Goal: Task Accomplishment & Management: Manage account settings

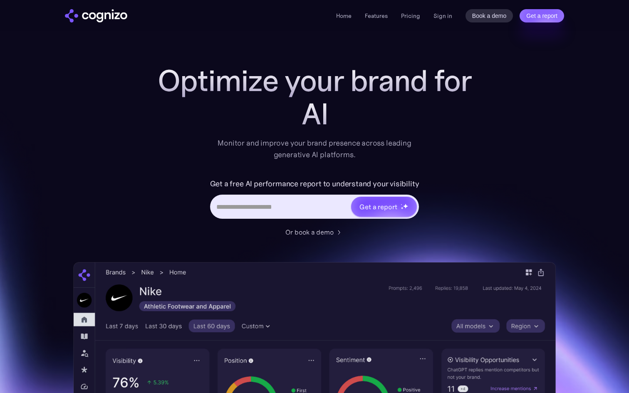
click at [310, 207] on input "Hero URL Input Form" at bounding box center [280, 207] width 139 height 16
paste input "**********"
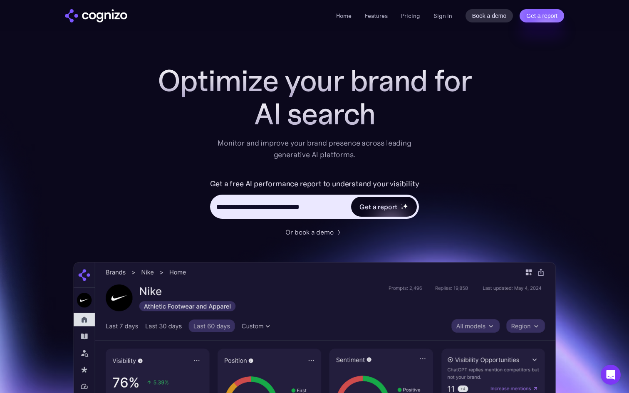
type input "**********"
click at [368, 206] on div "Get a report" at bounding box center [378, 207] width 37 height 10
type input "**********"
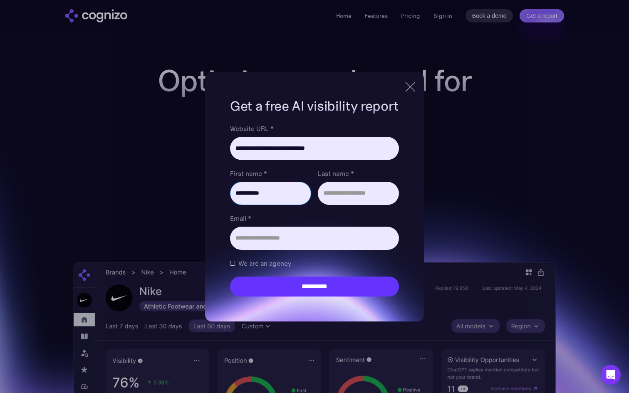
click at [261, 192] on input "**********" at bounding box center [270, 193] width 81 height 23
type input "****"
click at [347, 196] on input "Last name *" at bounding box center [358, 193] width 81 height 23
type input "******"
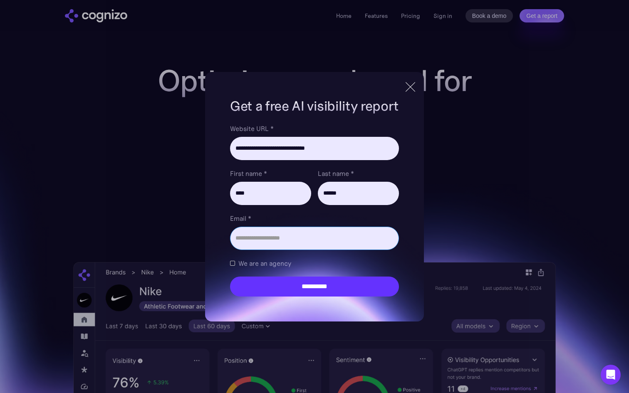
click at [283, 233] on input "Email *" at bounding box center [314, 238] width 169 height 23
paste input "**********"
type input "**********"
click at [351, 215] on label "Email *" at bounding box center [314, 219] width 169 height 10
click at [351, 227] on input "**********" at bounding box center [314, 238] width 169 height 23
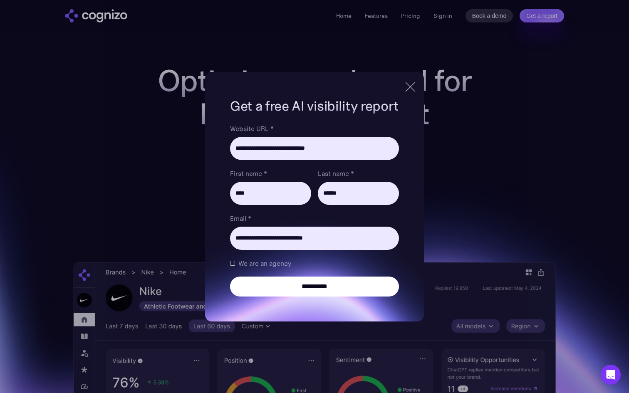
click at [336, 289] on input "**********" at bounding box center [314, 287] width 169 height 20
type input "**********"
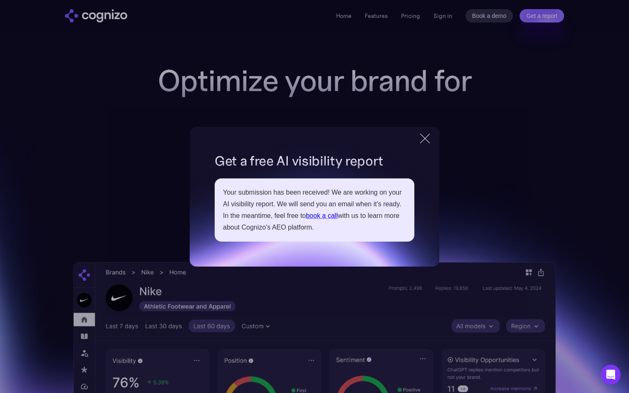
click at [422, 146] on div "**********" at bounding box center [315, 197] width 250 height 140
click at [425, 140] on div at bounding box center [425, 138] width 0 height 13
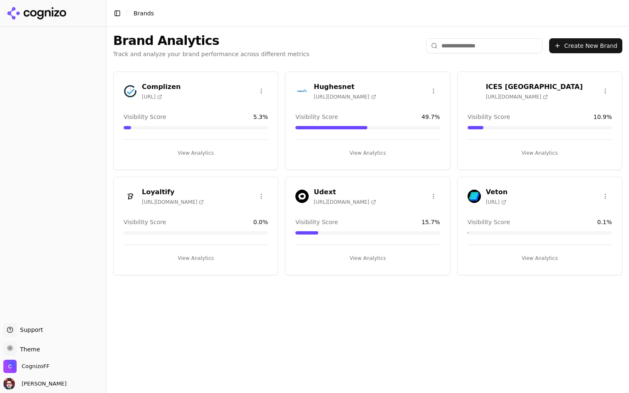
click at [537, 149] on button "View Analytics" at bounding box center [540, 153] width 144 height 13
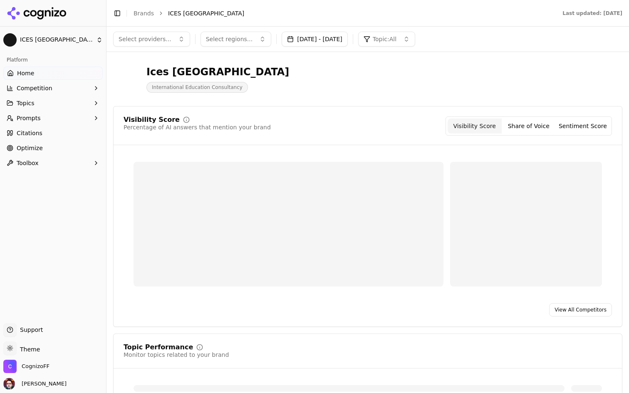
click at [56, 120] on button "Prompts" at bounding box center [52, 118] width 99 height 13
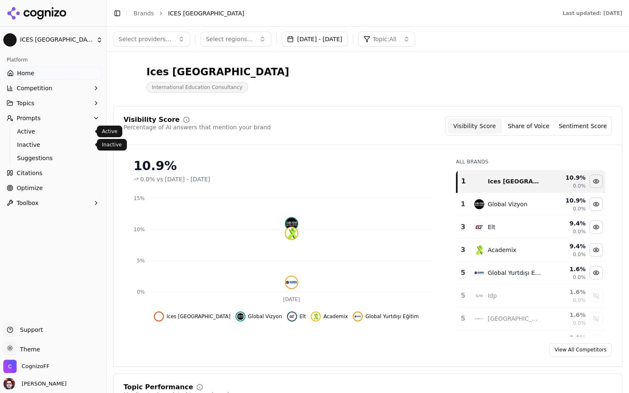
click at [55, 136] on link "Active" at bounding box center [53, 132] width 79 height 12
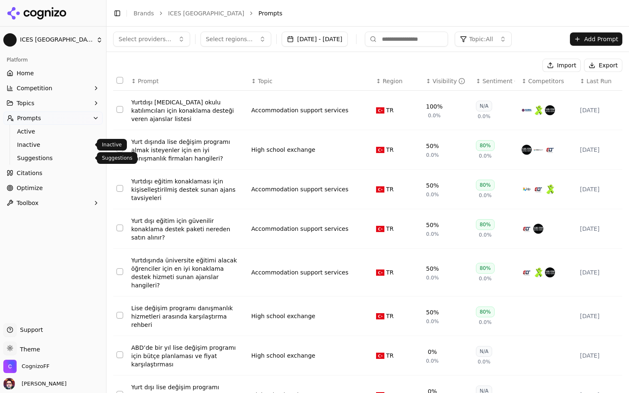
click at [29, 144] on span "Inactive" at bounding box center [53, 145] width 72 height 8
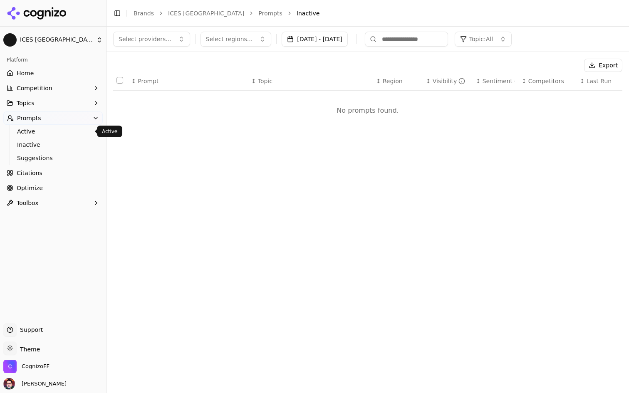
click at [71, 134] on span "Active" at bounding box center [53, 131] width 72 height 8
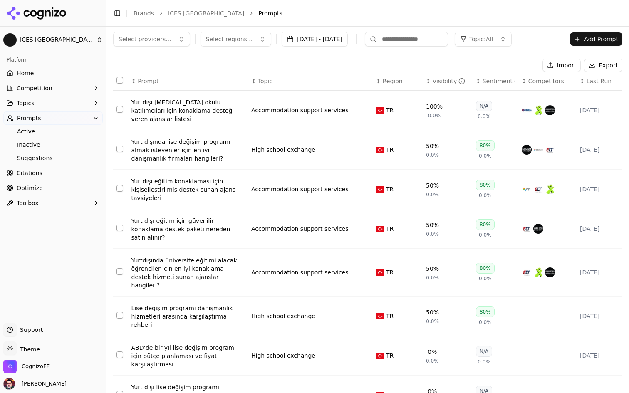
click at [393, 83] on span "Region" at bounding box center [393, 81] width 20 height 8
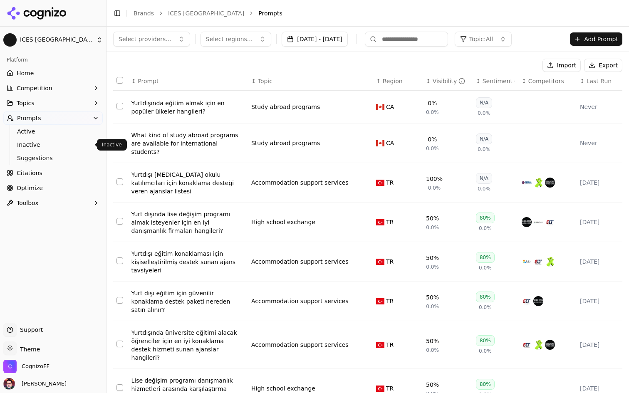
click at [43, 151] on ul "Active Inactive Suggestions" at bounding box center [54, 145] width 88 height 40
click at [42, 154] on span "Suggestions" at bounding box center [53, 158] width 72 height 8
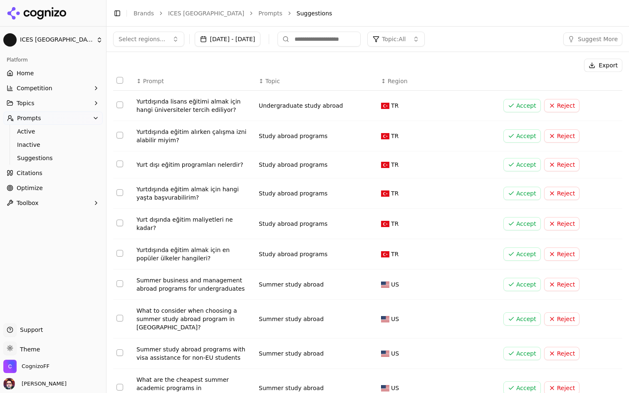
click at [587, 36] on button "Suggest More" at bounding box center [593, 38] width 59 height 13
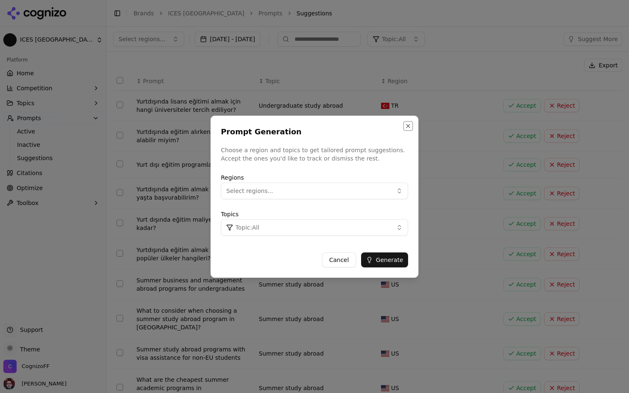
click at [409, 127] on button "Close" at bounding box center [408, 126] width 7 height 7
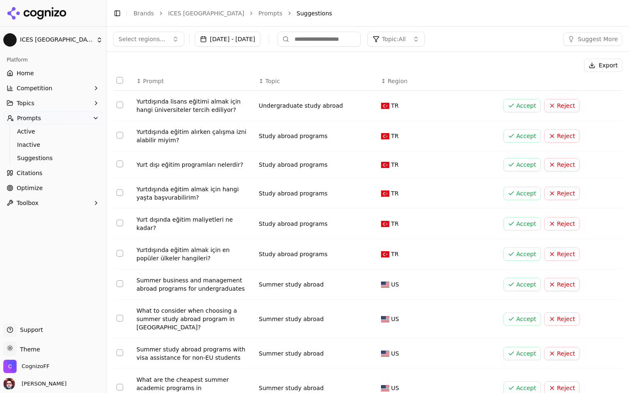
click at [154, 32] on button "Select regions..." at bounding box center [148, 39] width 71 height 15
click at [48, 132] on span "Active" at bounding box center [53, 131] width 72 height 8
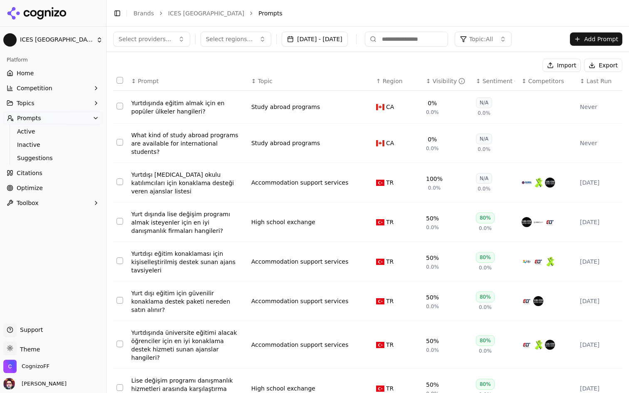
click at [74, 77] on link "Home" at bounding box center [52, 73] width 99 height 13
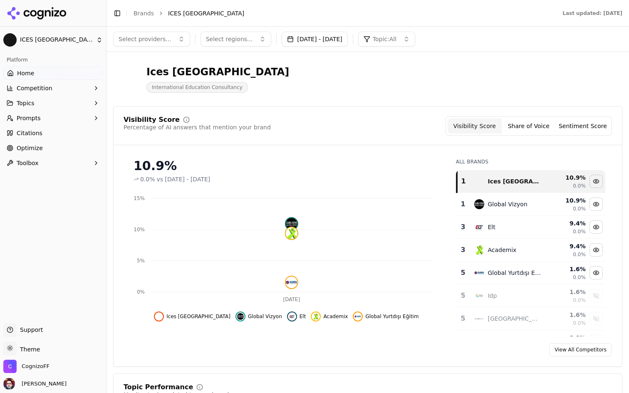
click at [59, 114] on button "Prompts" at bounding box center [52, 118] width 99 height 13
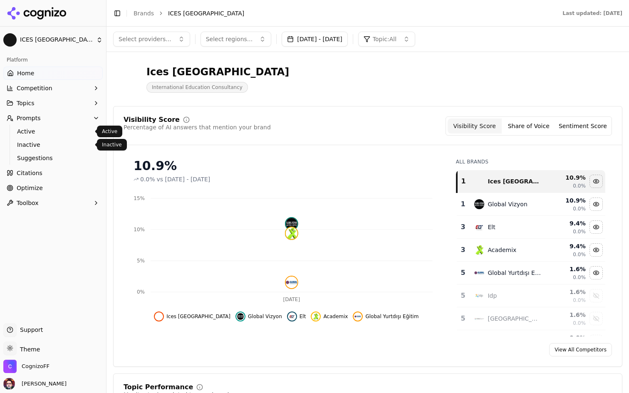
click at [37, 156] on span "Suggestions" at bounding box center [53, 158] width 72 height 8
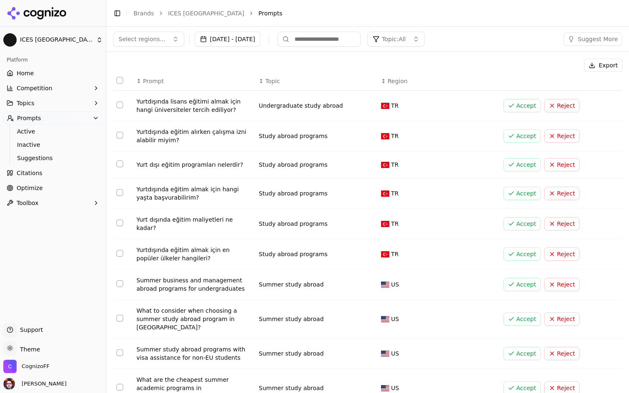
scroll to position [21, 0]
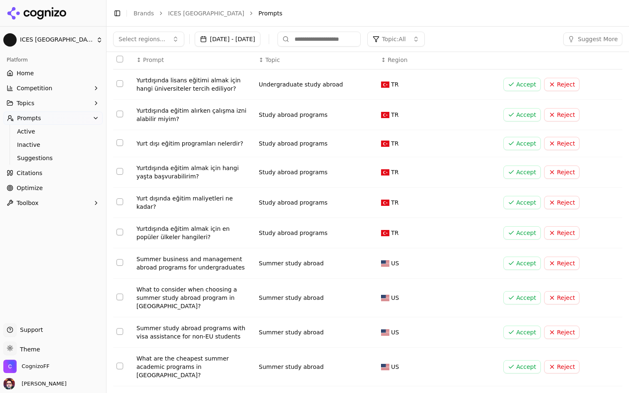
click at [217, 231] on div "Yurtdışında eğitim almak için en popüler ülkeler hangileri?" at bounding box center [195, 233] width 116 height 17
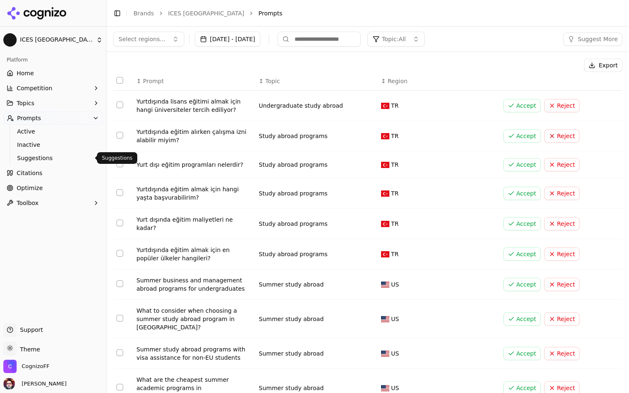
click at [46, 155] on span "Suggestions" at bounding box center [53, 158] width 72 height 8
click at [117, 80] on button "Select all rows" at bounding box center [120, 80] width 7 height 7
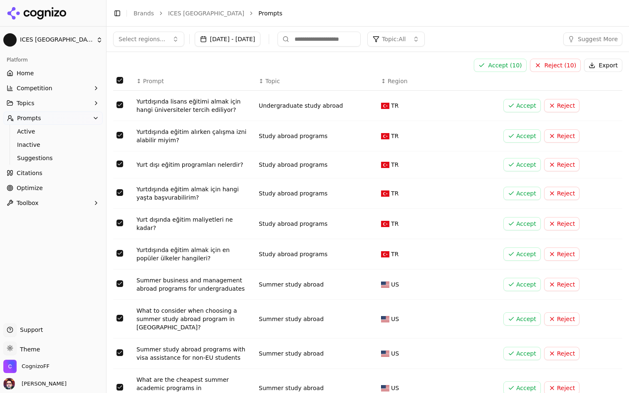
click at [117, 80] on button "Select all rows" at bounding box center [120, 80] width 7 height 7
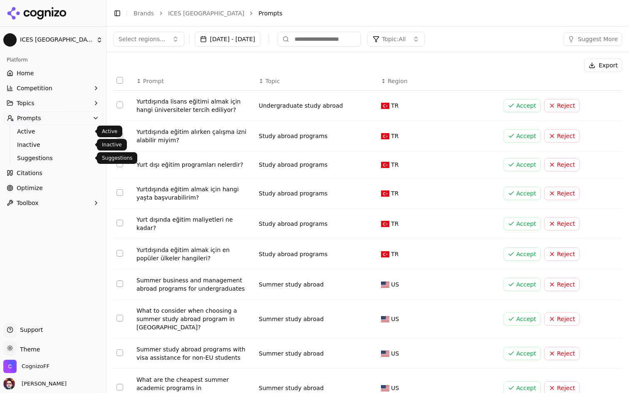
click at [41, 156] on span "Suggestions" at bounding box center [53, 158] width 72 height 8
click at [47, 162] on link "Suggestions" at bounding box center [53, 158] width 79 height 12
click at [119, 82] on button "Select all rows" at bounding box center [120, 80] width 7 height 7
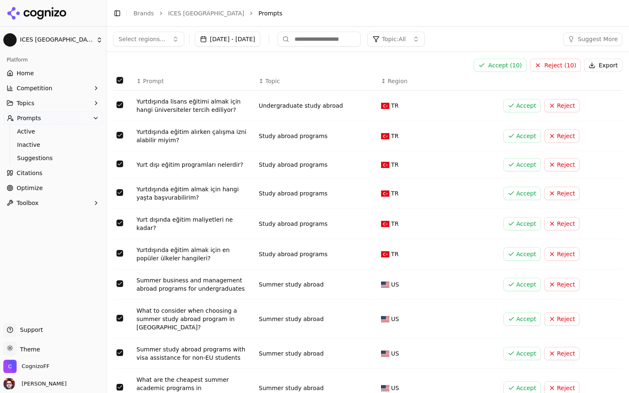
click at [121, 78] on button "Select all rows" at bounding box center [120, 80] width 7 height 7
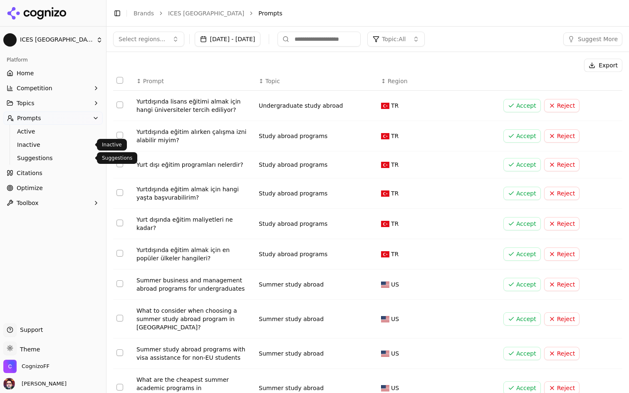
click at [64, 146] on span "Inactive" at bounding box center [53, 145] width 72 height 8
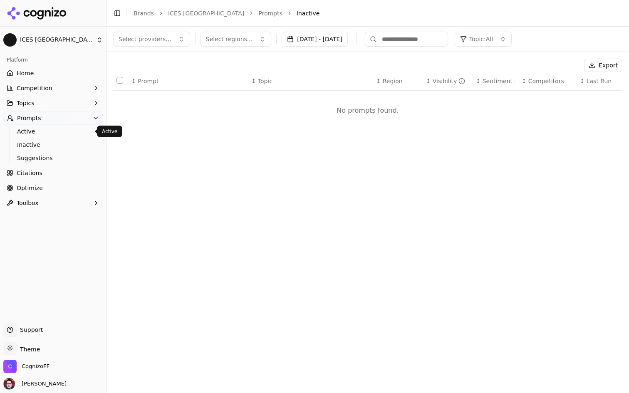
click at [64, 130] on span "Active" at bounding box center [53, 131] width 72 height 8
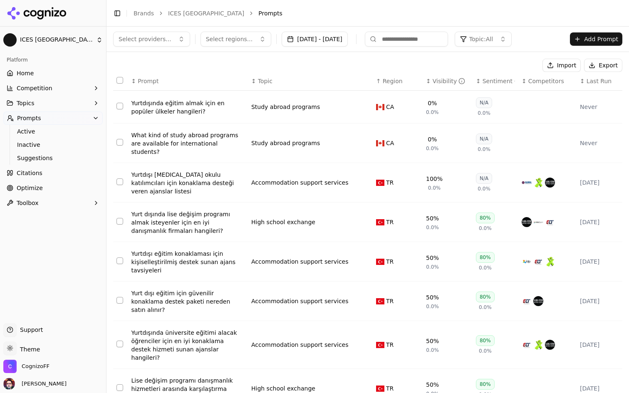
click at [246, 40] on span "Select regions..." at bounding box center [229, 39] width 47 height 8
click at [493, 39] on div "Topic: All" at bounding box center [476, 39] width 33 height 8
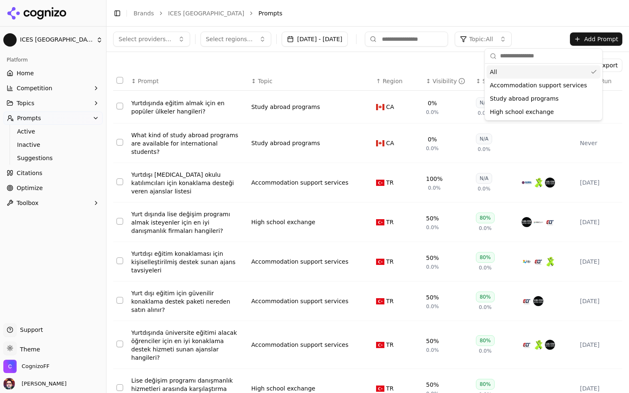
click at [493, 38] on span "Topic: All" at bounding box center [482, 39] width 24 height 8
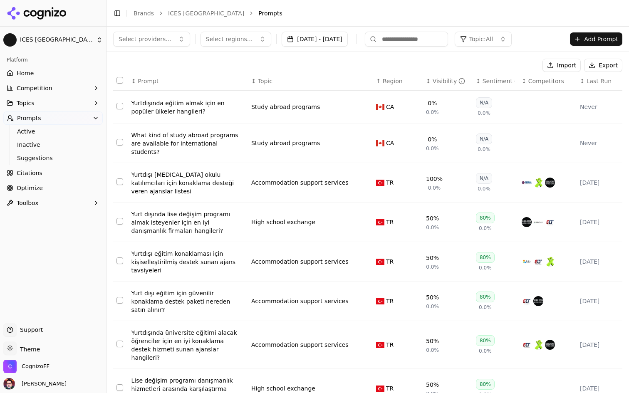
click at [493, 38] on span "Topic: All" at bounding box center [482, 39] width 24 height 8
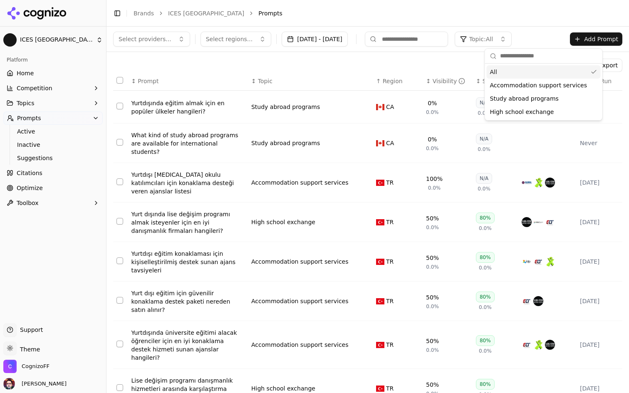
click at [493, 38] on span "Topic: All" at bounding box center [482, 39] width 24 height 8
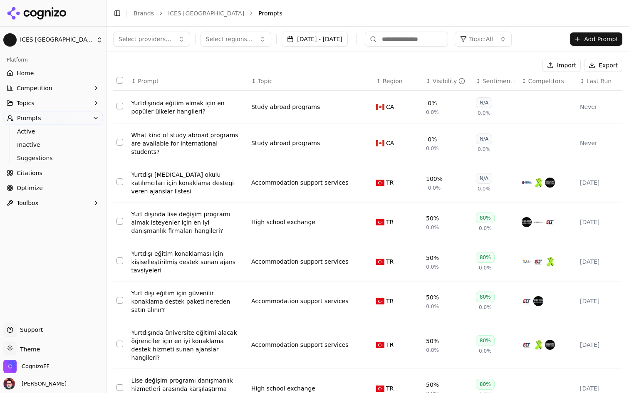
click at [493, 38] on span "Topic: All" at bounding box center [482, 39] width 24 height 8
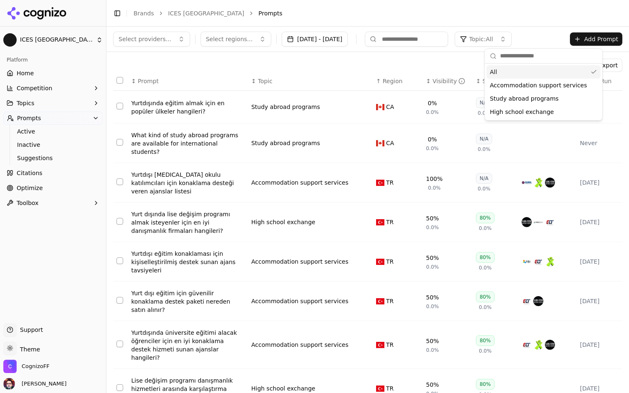
click at [493, 38] on span "Topic: All" at bounding box center [482, 39] width 24 height 8
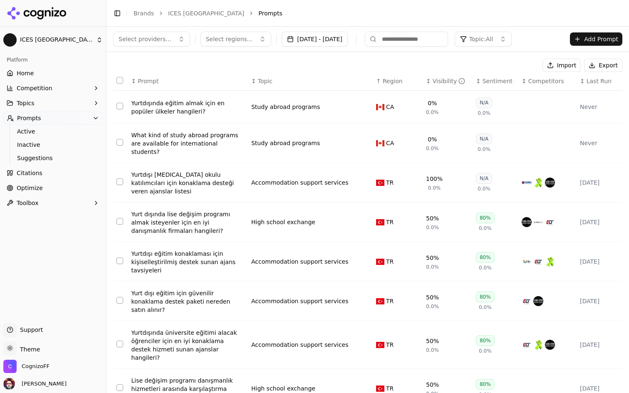
click at [73, 75] on link "Home" at bounding box center [52, 73] width 99 height 13
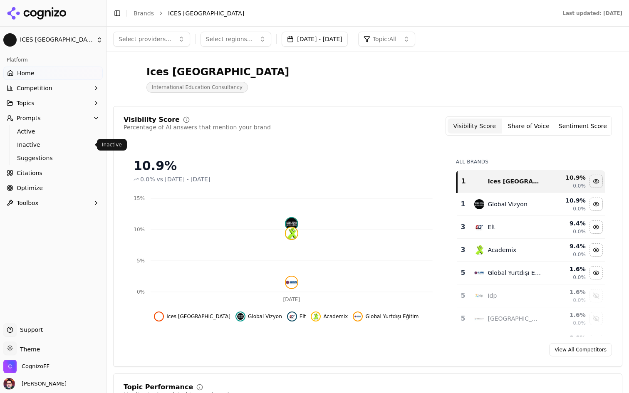
click at [47, 157] on span "Suggestions" at bounding box center [53, 158] width 72 height 8
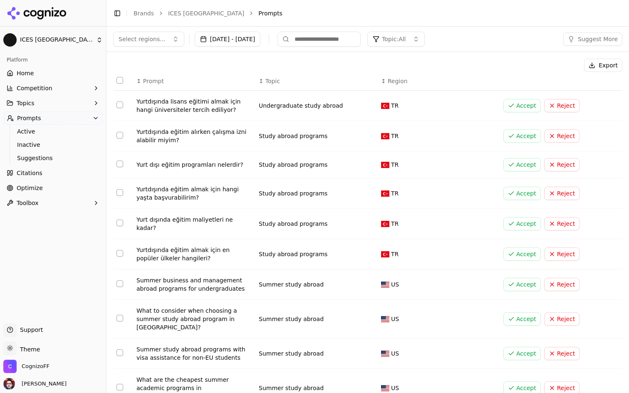
click at [208, 107] on div "Yurtdışında lisans eğitimi almak için hangi üniversiteler tercih ediliyor?" at bounding box center [195, 105] width 116 height 17
click at [42, 176] on link "Citations" at bounding box center [52, 173] width 99 height 13
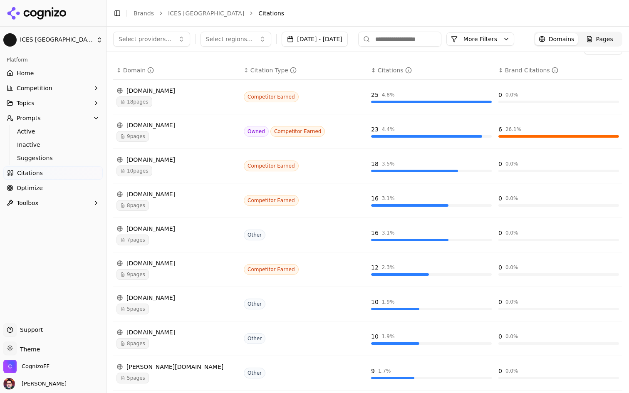
scroll to position [87, 0]
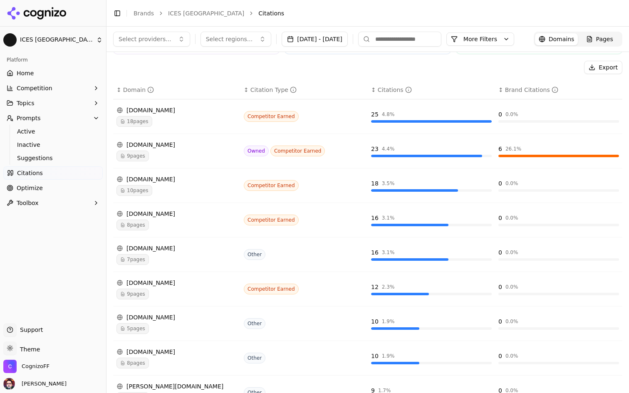
click at [171, 162] on div "9 pages" at bounding box center [177, 156] width 121 height 11
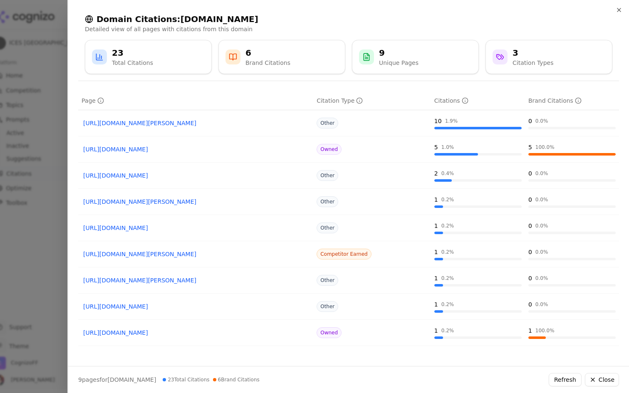
scroll to position [0, 0]
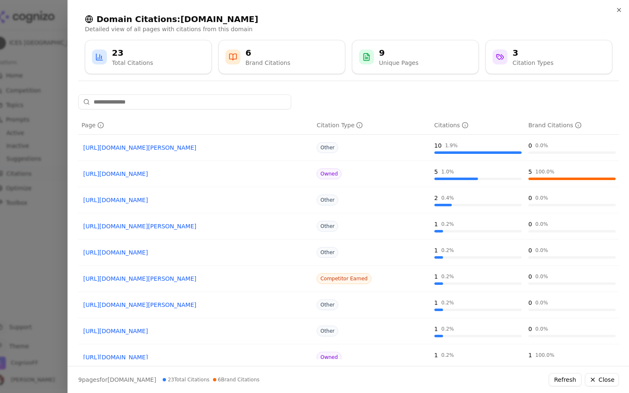
click at [61, 30] on div at bounding box center [314, 196] width 629 height 393
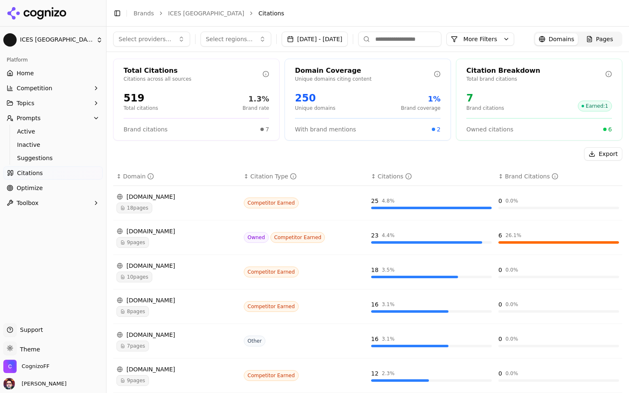
click at [69, 85] on button "Competition" at bounding box center [52, 88] width 99 height 13
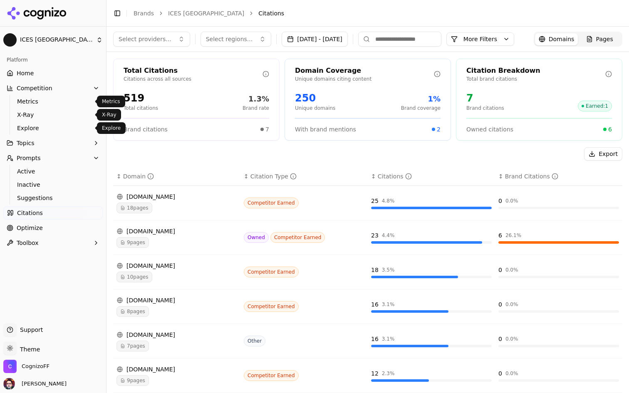
click at [56, 122] on link "Explore" at bounding box center [53, 128] width 79 height 12
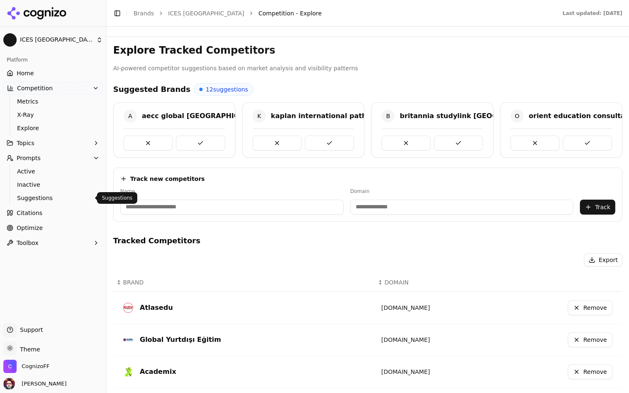
click at [48, 202] on link "Suggestions" at bounding box center [53, 198] width 79 height 12
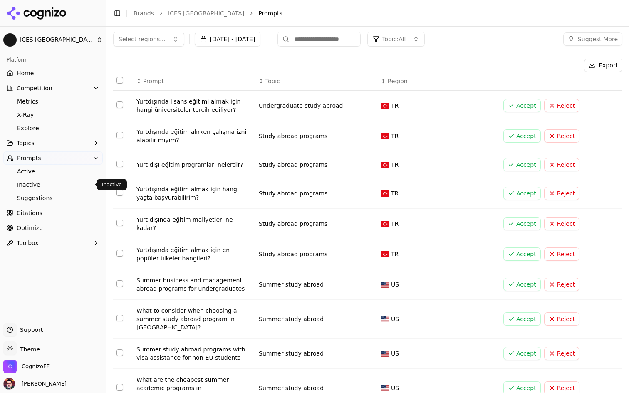
click at [62, 181] on span "Inactive" at bounding box center [53, 185] width 72 height 8
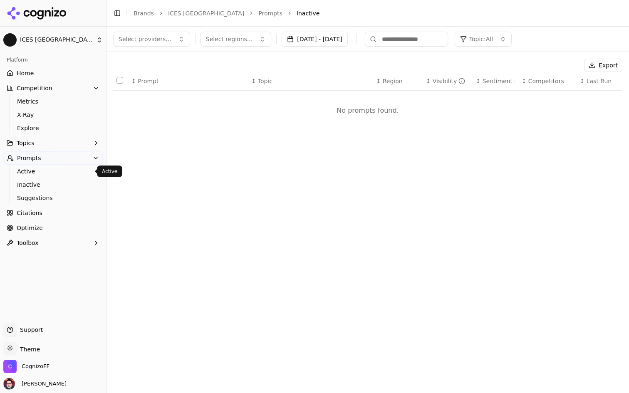
click at [61, 177] on link "Active" at bounding box center [53, 172] width 79 height 12
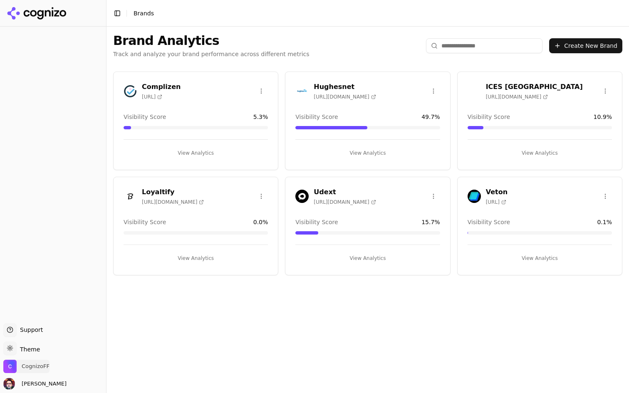
click at [30, 370] on span "CognizoFF" at bounding box center [36, 366] width 28 height 7
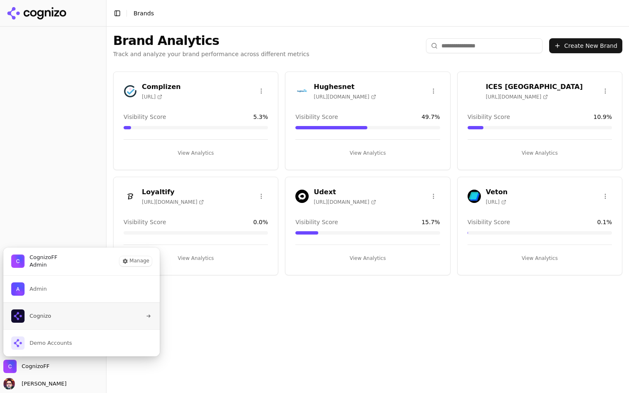
click at [65, 316] on button "Cognizo" at bounding box center [81, 316] width 157 height 27
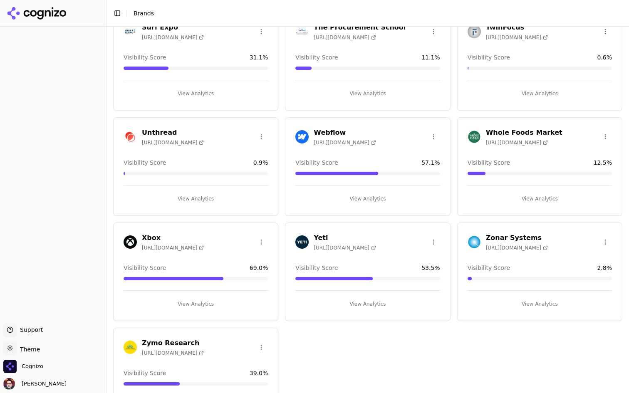
scroll to position [1363, 0]
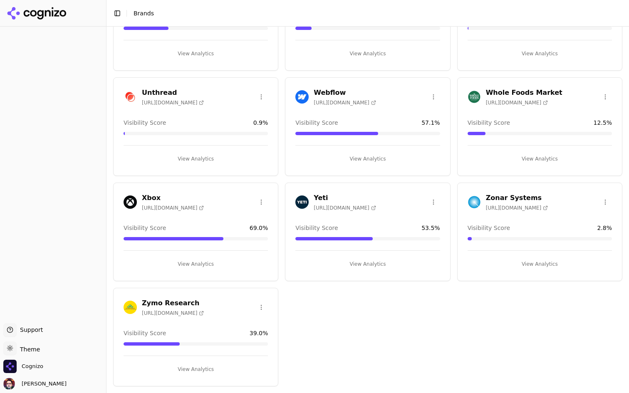
click at [350, 159] on button "View Analytics" at bounding box center [368, 158] width 144 height 13
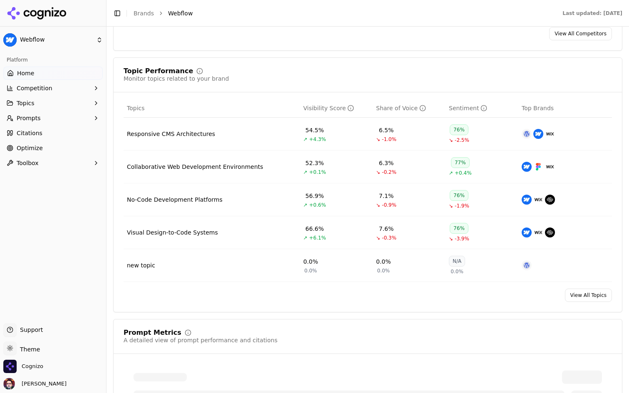
scroll to position [327, 0]
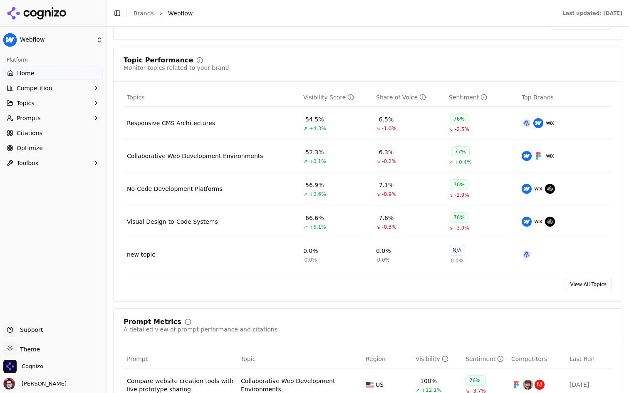
click at [68, 124] on button "Prompts" at bounding box center [52, 118] width 99 height 13
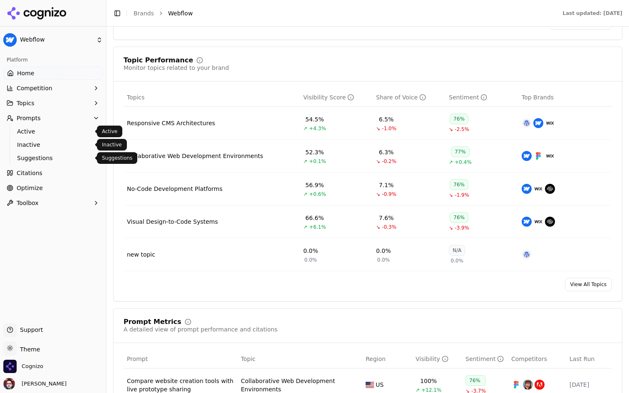
click at [55, 155] on span "Suggestions" at bounding box center [53, 158] width 72 height 8
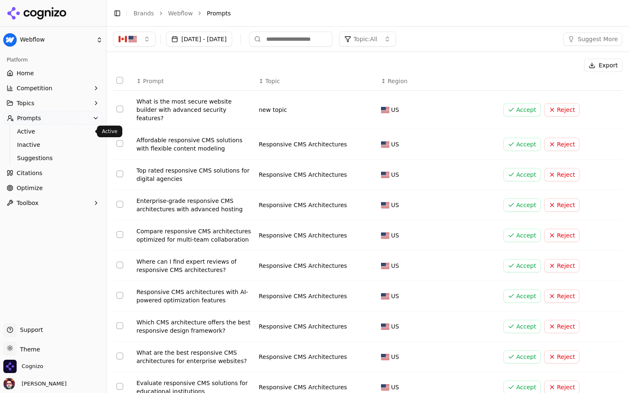
click at [52, 136] on link "Active" at bounding box center [53, 132] width 79 height 12
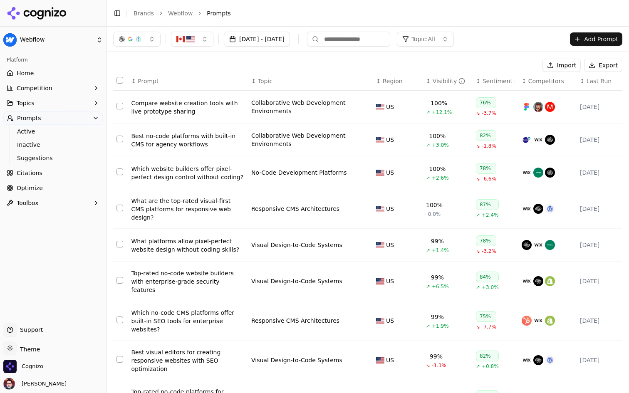
click at [454, 40] on button "Topic: All" at bounding box center [425, 39] width 57 height 15
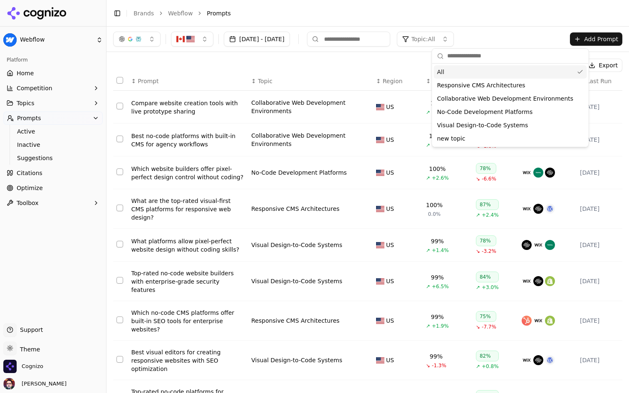
click at [435, 43] on span "Topic: All" at bounding box center [424, 39] width 24 height 8
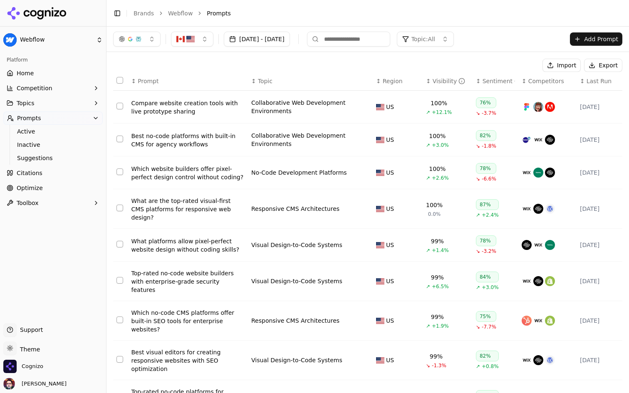
click at [435, 43] on span "Topic: All" at bounding box center [424, 39] width 24 height 8
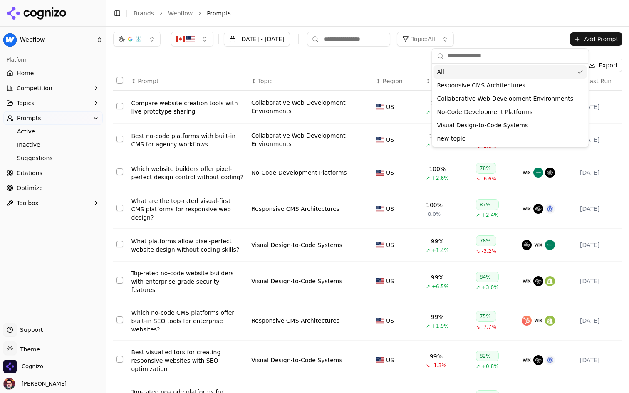
click at [435, 43] on span "Topic: All" at bounding box center [424, 39] width 24 height 8
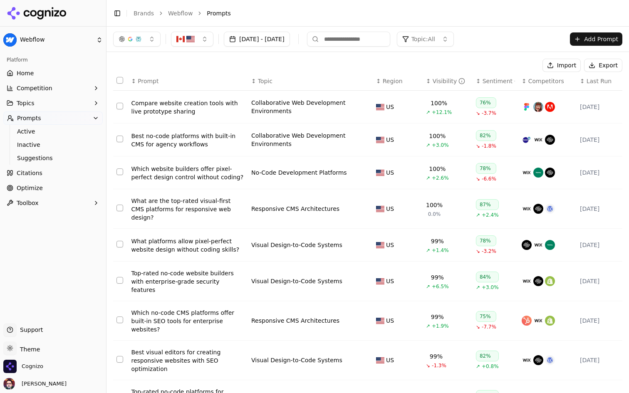
click at [70, 101] on button "Topics" at bounding box center [52, 103] width 99 height 13
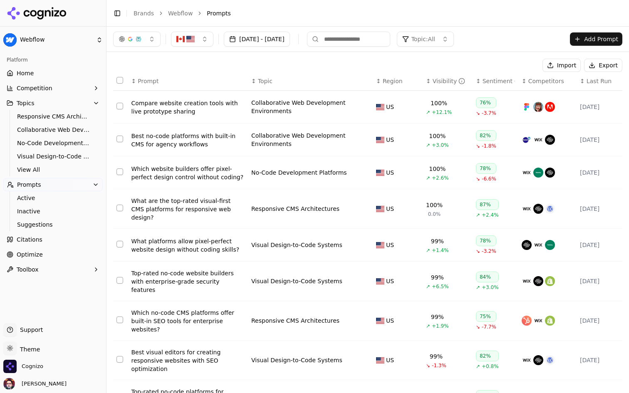
click at [60, 152] on link "Visual Design-to-Code Systems" at bounding box center [53, 157] width 79 height 12
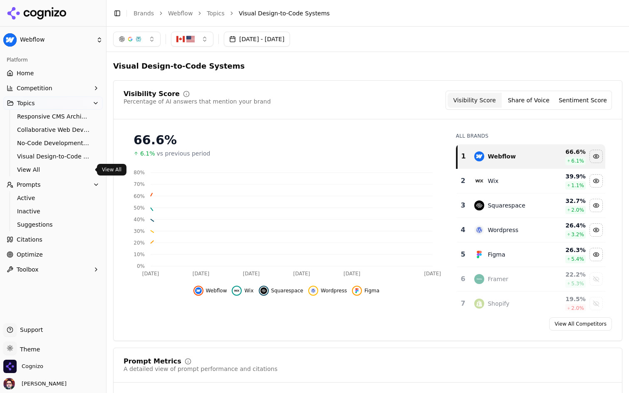
click at [49, 173] on span "View All" at bounding box center [53, 170] width 72 height 8
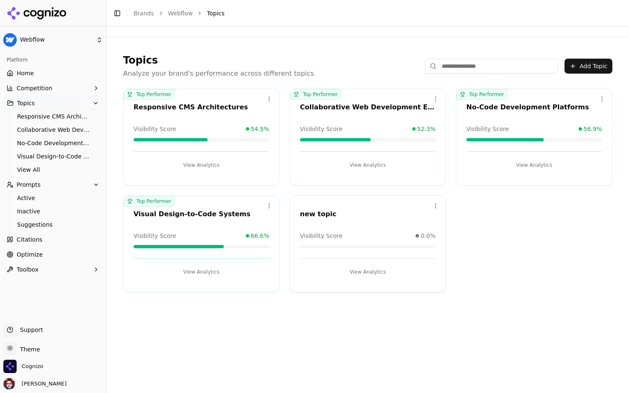
click at [72, 70] on link "Home" at bounding box center [52, 73] width 99 height 13
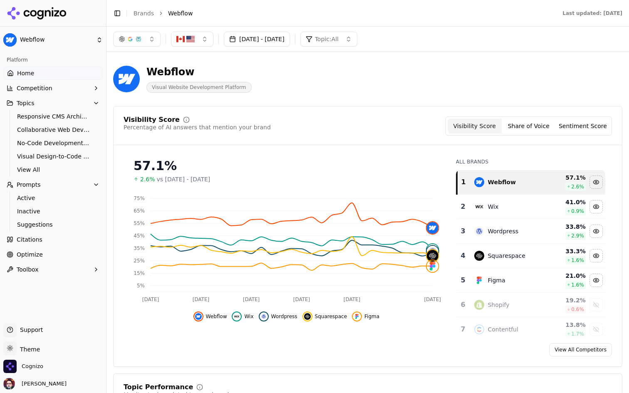
click at [66, 86] on button "Competition" at bounding box center [52, 88] width 99 height 13
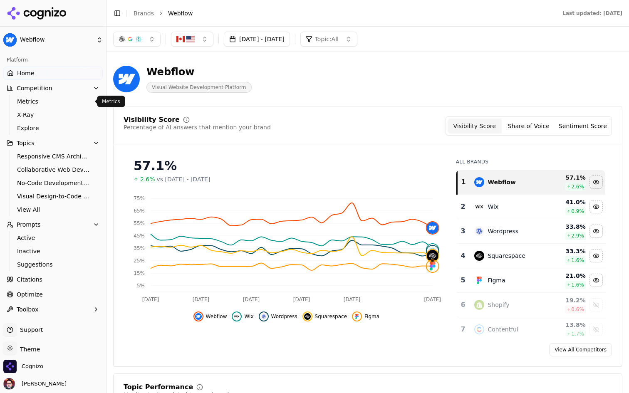
click at [59, 99] on span "Metrics" at bounding box center [53, 101] width 72 height 8
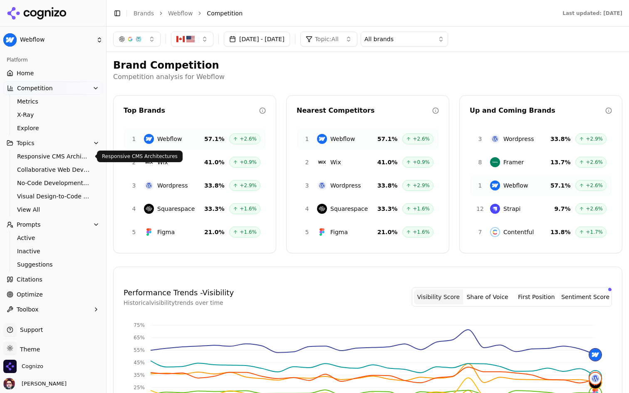
click at [56, 163] on ul "Responsive CMS Architectures Collaborative Web Development Environments No-Code…" at bounding box center [54, 183] width 88 height 67
click at [62, 157] on span "Responsive CMS Architectures" at bounding box center [53, 156] width 72 height 8
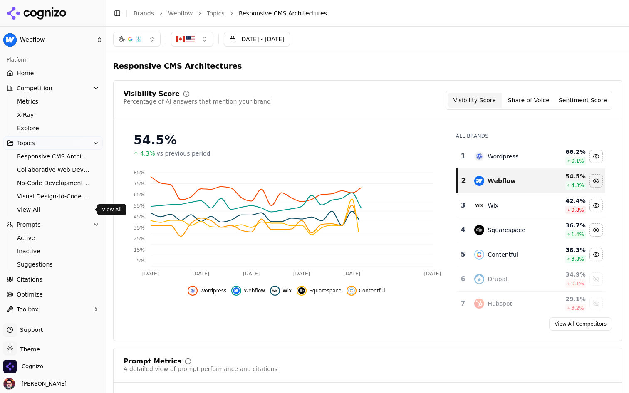
click at [42, 207] on span "View All" at bounding box center [53, 210] width 72 height 8
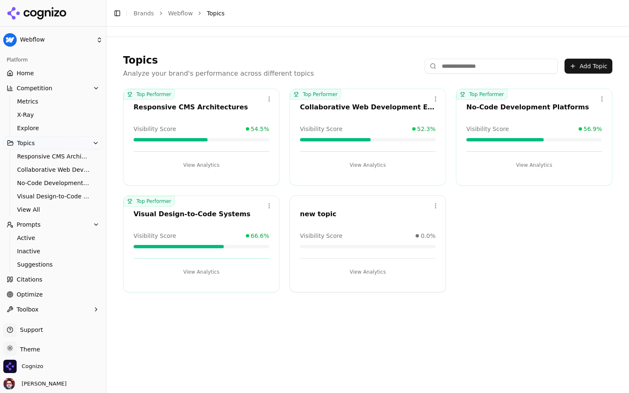
click at [40, 280] on span "Citations" at bounding box center [30, 280] width 26 height 8
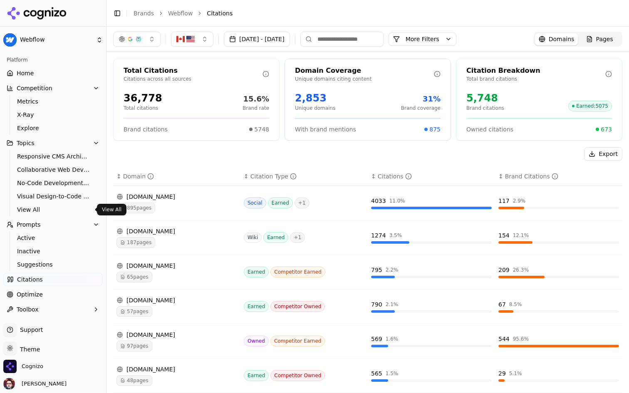
click at [62, 210] on span "View All" at bounding box center [53, 210] width 72 height 8
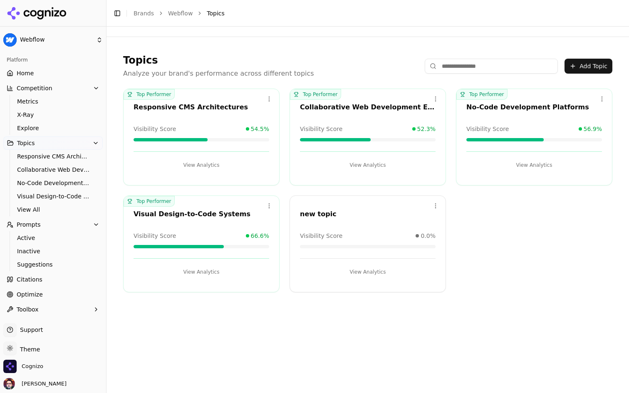
click at [582, 66] on button "Add Topic" at bounding box center [589, 66] width 48 height 15
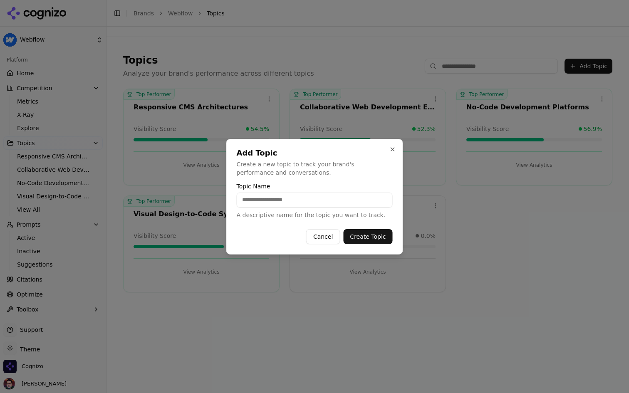
click at [332, 160] on p "Create a new topic to track your brand's performance and conversations." at bounding box center [315, 168] width 156 height 17
click at [335, 206] on input "Topic Name" at bounding box center [315, 200] width 156 height 15
type input "****"
click at [371, 233] on button "Create Topic" at bounding box center [367, 236] width 49 height 15
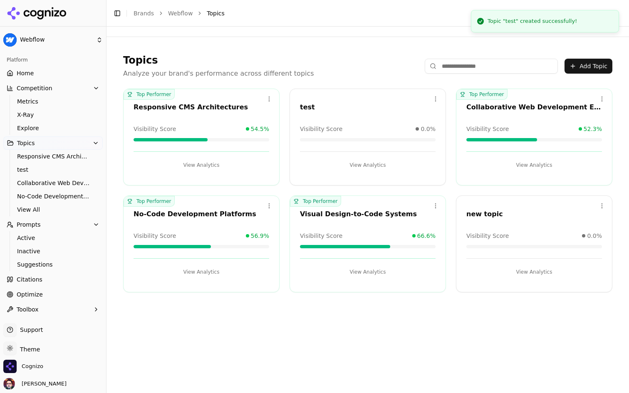
click at [355, 164] on button "View Analytics" at bounding box center [368, 165] width 136 height 13
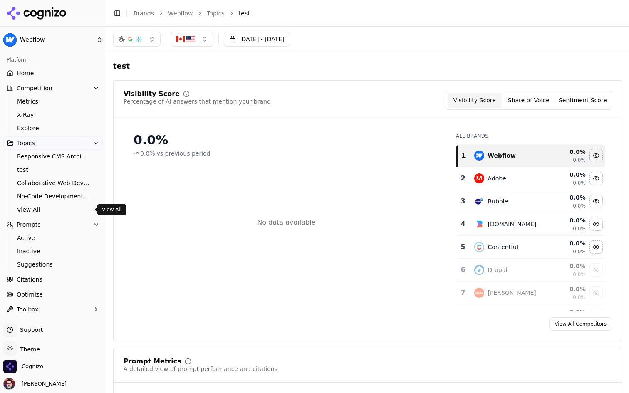
click at [46, 206] on span "View All" at bounding box center [53, 210] width 72 height 8
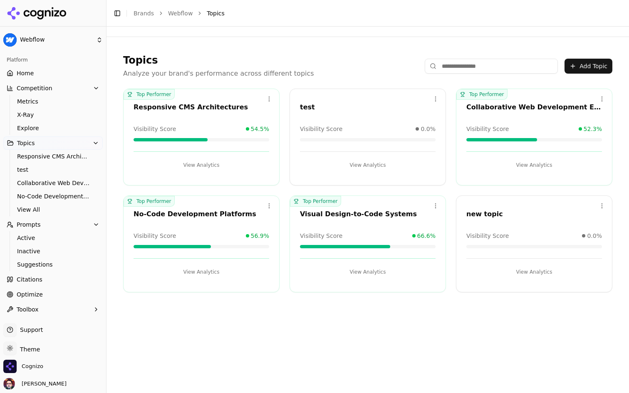
click at [434, 101] on html "Webflow Platform Home Competition Metrics X-Ray Explore Topics Responsive CMS A…" at bounding box center [314, 196] width 629 height 393
click at [403, 134] on div "Delete" at bounding box center [403, 133] width 76 height 13
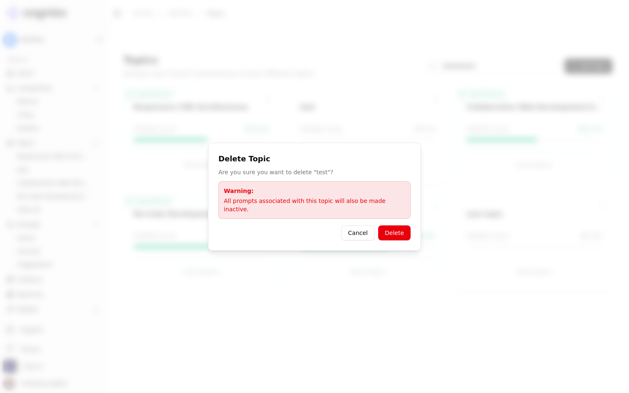
click at [396, 229] on button "Delete" at bounding box center [394, 233] width 32 height 15
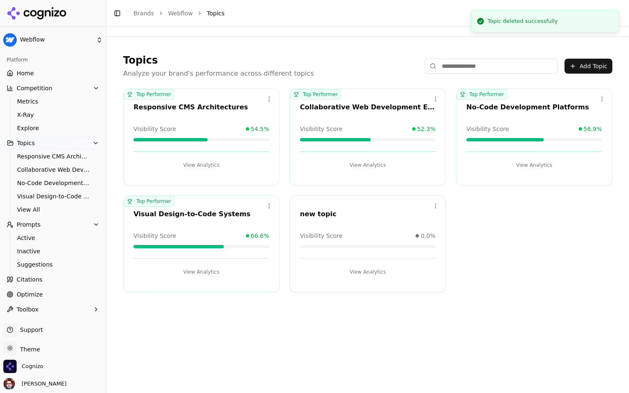
click at [435, 203] on html "Webflow Platform Home Competition Metrics X-Ray Explore Topics Responsive CMS A…" at bounding box center [314, 196] width 629 height 393
click at [408, 244] on div "Delete" at bounding box center [403, 240] width 76 height 13
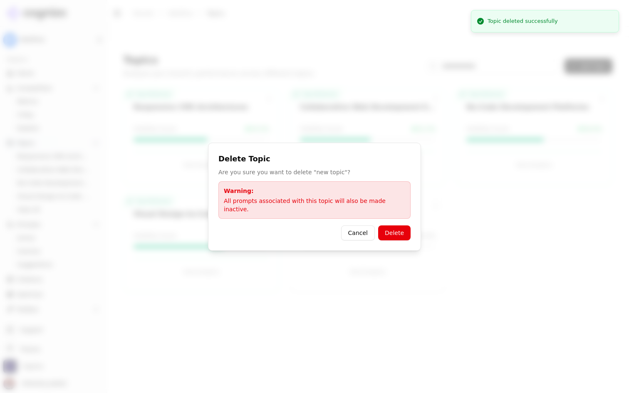
click at [397, 226] on button "Delete" at bounding box center [394, 233] width 32 height 15
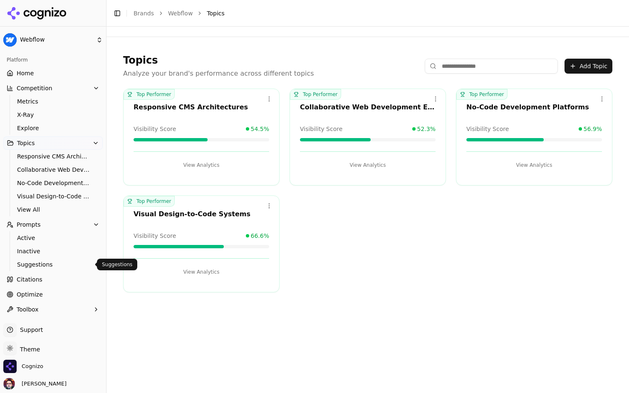
click at [44, 266] on span "Suggestions" at bounding box center [53, 265] width 72 height 8
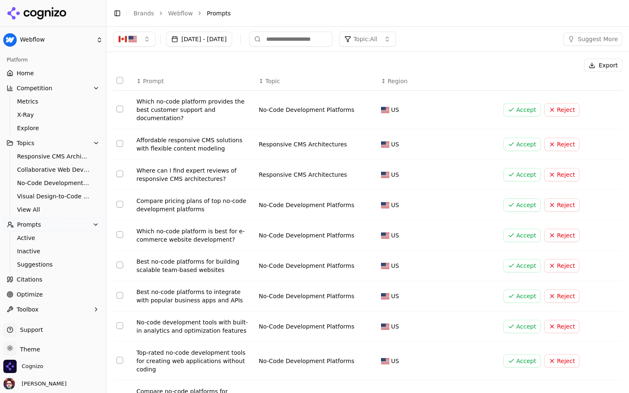
click at [378, 37] on span "Topic: All" at bounding box center [366, 39] width 24 height 8
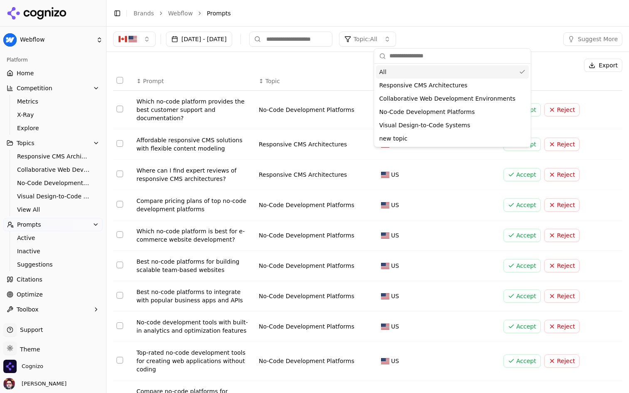
click at [378, 37] on span "Topic: All" at bounding box center [366, 39] width 24 height 8
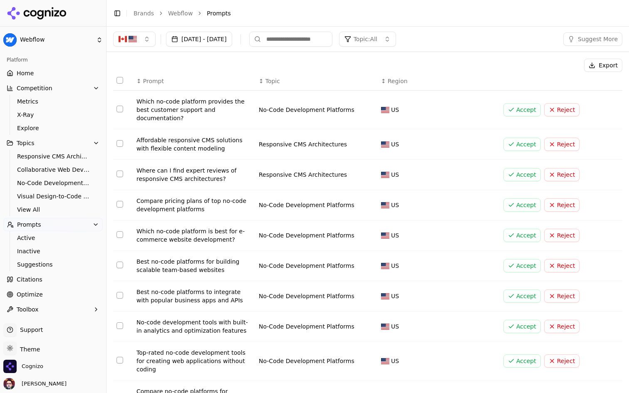
click at [586, 30] on div "Aug 17, 2025 - Sep 16, 2025 Topic: All Suggest More" at bounding box center [368, 39] width 523 height 25
click at [48, 236] on span "Active" at bounding box center [53, 238] width 72 height 8
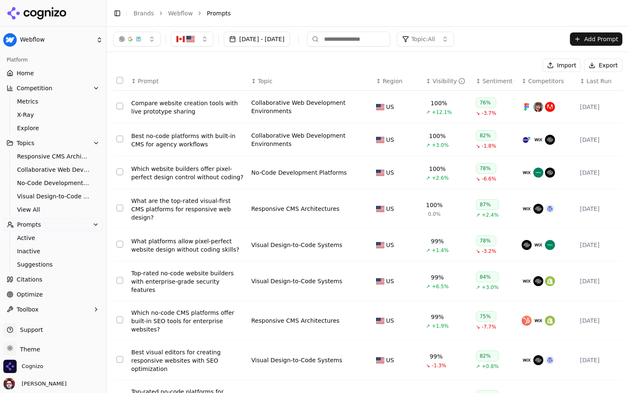
click at [45, 251] on span "Inactive" at bounding box center [53, 251] width 72 height 8
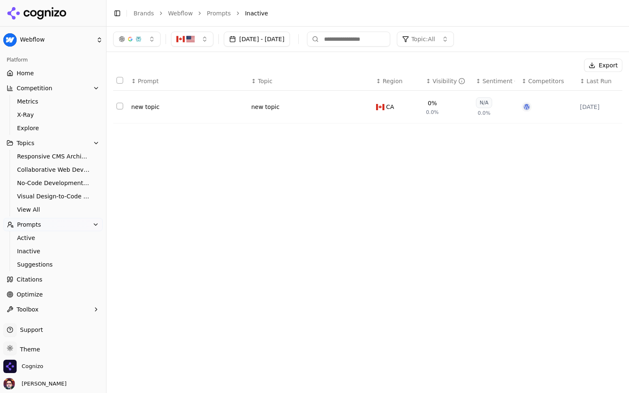
click at [117, 108] on button "Select row 1" at bounding box center [120, 106] width 7 height 7
click at [122, 107] on button "Select row 1" at bounding box center [120, 106] width 7 height 7
click at [38, 260] on link "Suggestions" at bounding box center [53, 265] width 79 height 12
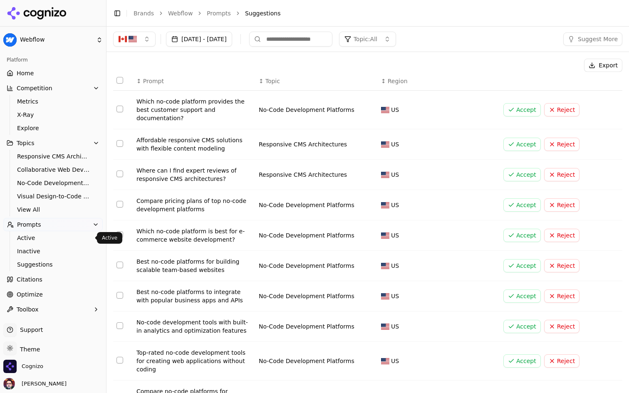
click at [54, 239] on span "Active" at bounding box center [53, 238] width 72 height 8
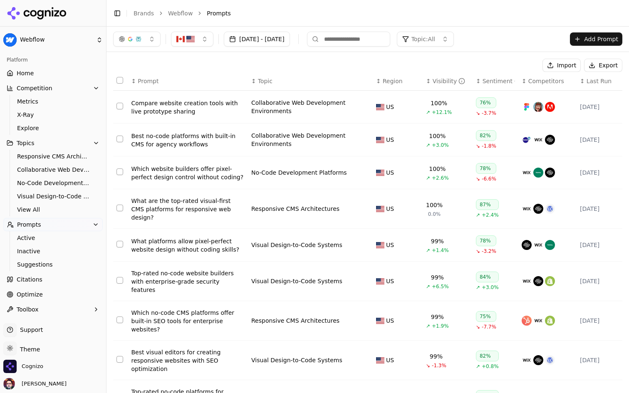
click at [594, 36] on button "Add Prompt" at bounding box center [596, 38] width 52 height 13
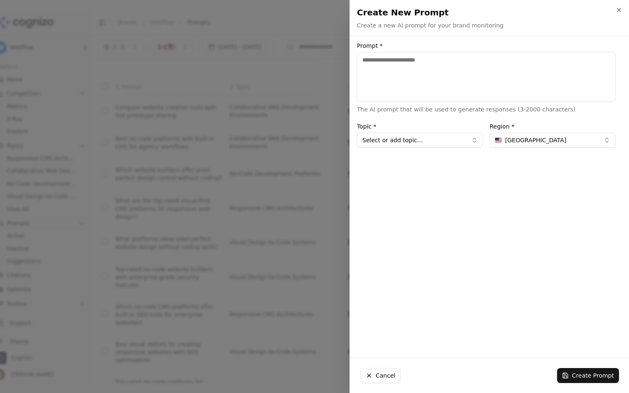
click at [417, 136] on button "Select or add topic..." at bounding box center [420, 140] width 126 height 15
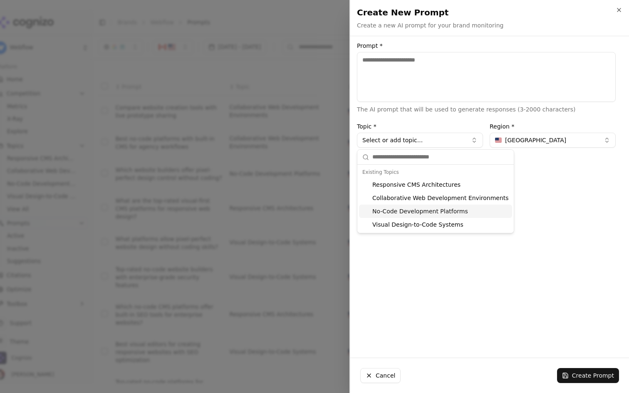
click at [418, 215] on div "No-Code Development Platforms" at bounding box center [435, 211] width 153 height 13
type input "**********"
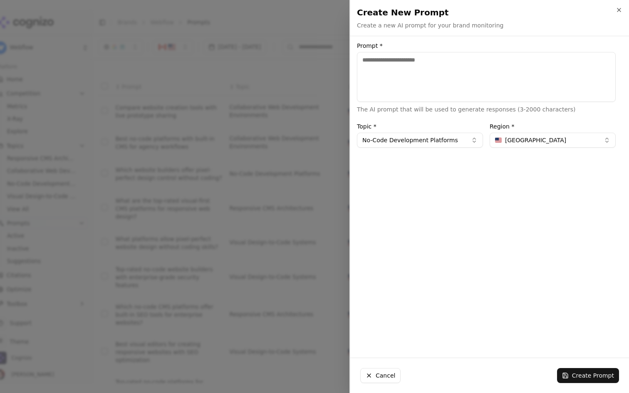
click at [418, 62] on textarea "Prompt *" at bounding box center [486, 77] width 259 height 50
type textarea "**********"
click at [576, 377] on button "Create Prompt" at bounding box center [588, 375] width 62 height 15
click at [621, 7] on icon "button" at bounding box center [619, 10] width 7 height 7
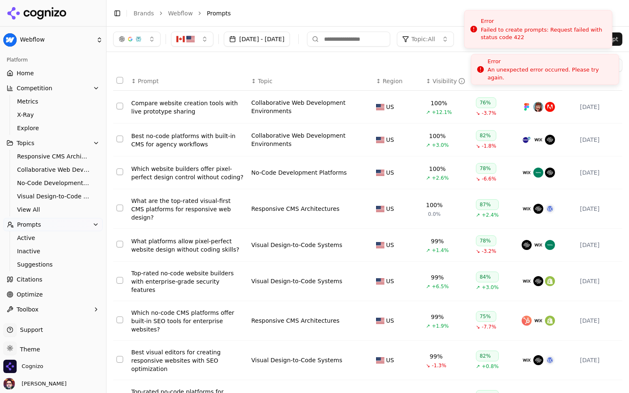
drag, startPoint x: 539, startPoint y: 37, endPoint x: 487, endPoint y: 28, distance: 53.1
click at [486, 28] on div "Failed to create prompts: Request failed with status code 422" at bounding box center [543, 33] width 124 height 15
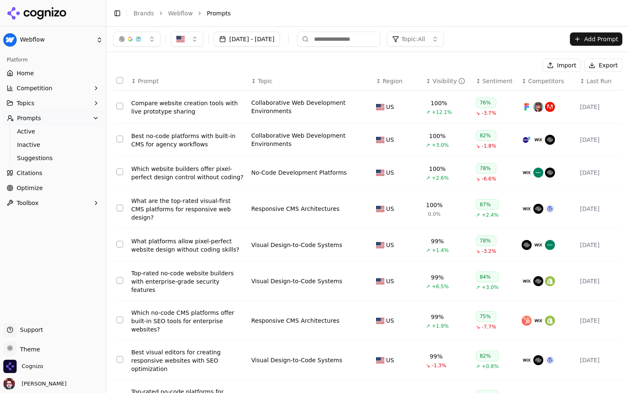
click at [102, 32] on div "[DATE] - [DATE] Topic: All Add Prompt" at bounding box center [368, 39] width 510 height 15
click at [102, 40] on button "Add Prompt" at bounding box center [596, 38] width 52 height 13
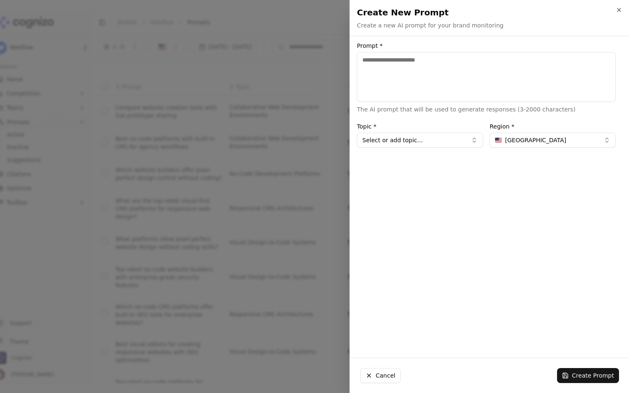
click at [102, 63] on textarea "Prompt *" at bounding box center [486, 77] width 259 height 50
type textarea "**********"
click at [102, 133] on button "Select or add topic..." at bounding box center [420, 140] width 126 height 15
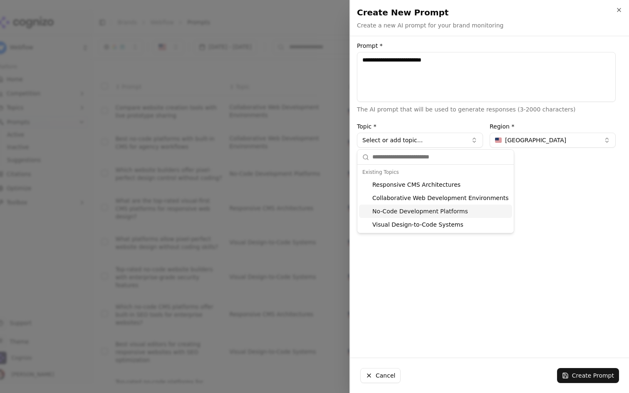
click at [102, 211] on div "No-Code Development Platforms" at bounding box center [435, 211] width 153 height 13
type input "**********"
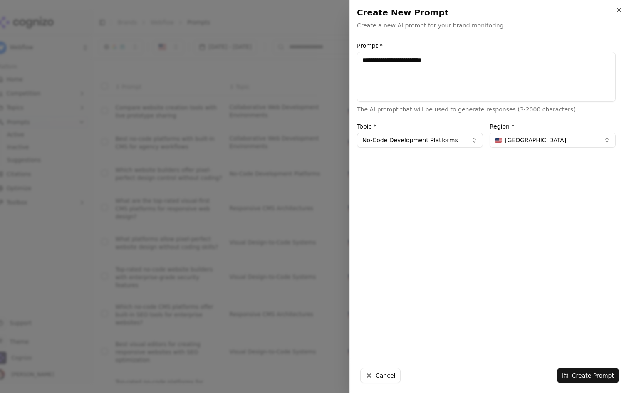
click at [102, 357] on button "Create Prompt" at bounding box center [588, 375] width 62 height 15
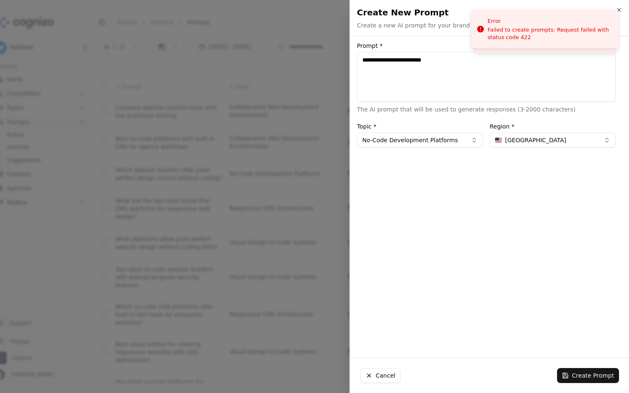
click at [102, 83] on textarea "**********" at bounding box center [486, 77] width 259 height 50
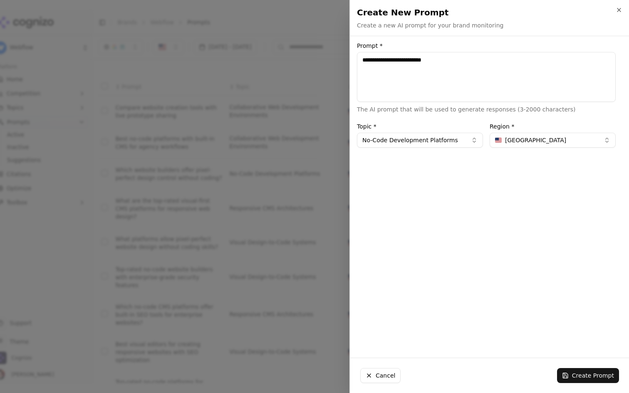
click at [102, 69] on textarea "**********" at bounding box center [486, 77] width 259 height 50
click at [102, 57] on textarea "**********" at bounding box center [486, 77] width 259 height 50
click at [102, 61] on textarea "**********" at bounding box center [486, 77] width 259 height 50
click at [102, 9] on icon "button" at bounding box center [619, 10] width 7 height 7
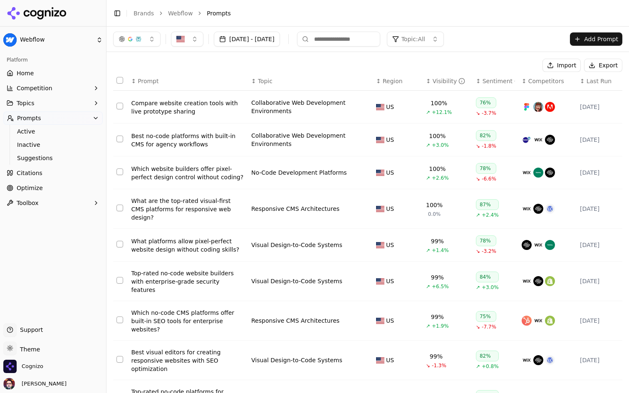
click at [59, 46] on html "Webflow Platform Home Competition Topics Prompts Active Inactive Suggestions Ci…" at bounding box center [314, 196] width 629 height 393
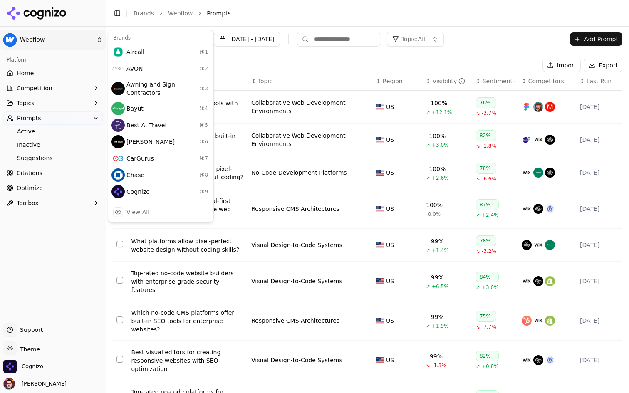
click at [102, 62] on html "Webflow Platform Home Competition Topics Prompts Active Inactive Suggestions Ci…" at bounding box center [314, 196] width 629 height 393
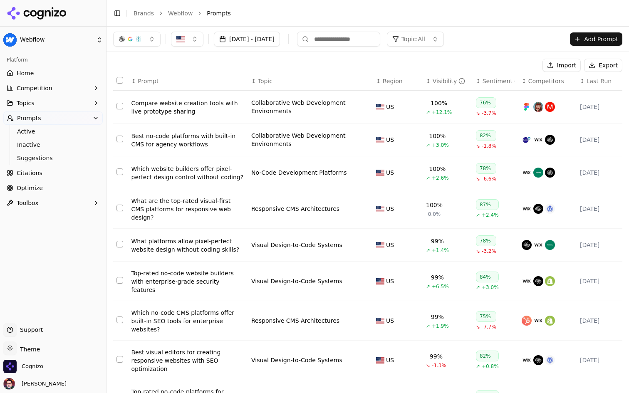
click at [43, 40] on html "Webflow Platform Home Competition Topics Prompts Active Inactive Suggestions Ci…" at bounding box center [314, 196] width 629 height 393
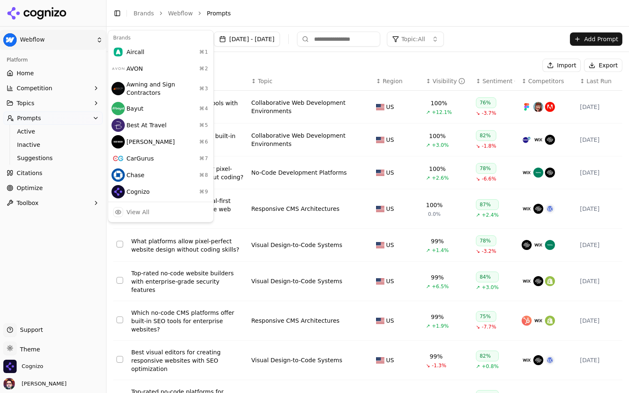
click at [102, 61] on html "Webflow Platform Home Competition Topics Prompts Active Inactive Suggestions Ci…" at bounding box center [314, 196] width 629 height 393
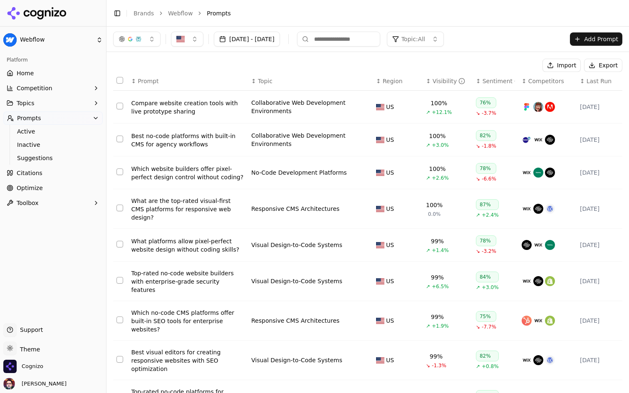
click at [33, 47] on html "Webflow Platform Home Competition Topics Prompts Active Inactive Suggestions Ci…" at bounding box center [314, 196] width 629 height 393
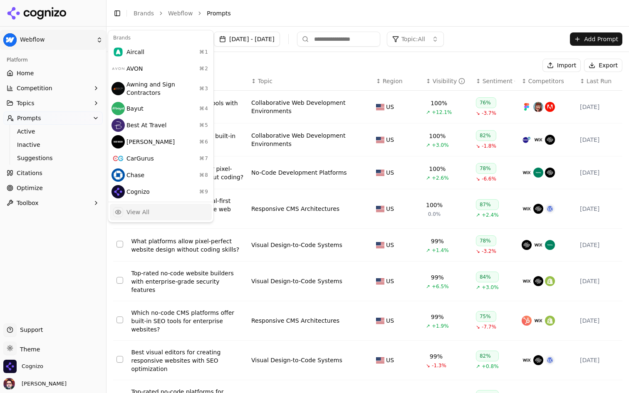
click at [102, 209] on div "View All" at bounding box center [138, 212] width 23 height 8
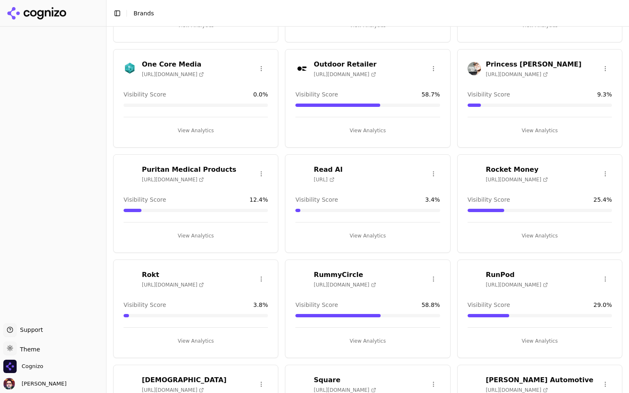
scroll to position [940, 0]
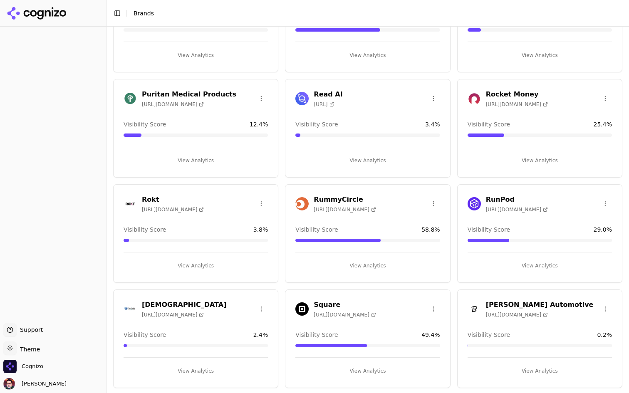
click at [102, 172] on div "Read AI https://read.ai Visibility Score 3.4 % View Analytics" at bounding box center [367, 128] width 165 height 99
click at [102, 157] on button "View Analytics" at bounding box center [368, 160] width 144 height 13
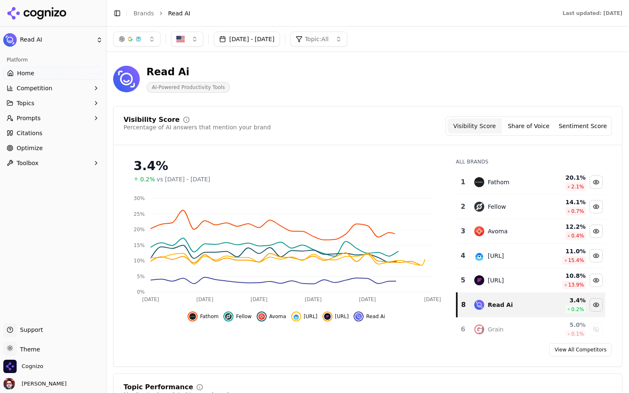
click at [56, 144] on link "Optimize" at bounding box center [52, 148] width 99 height 13
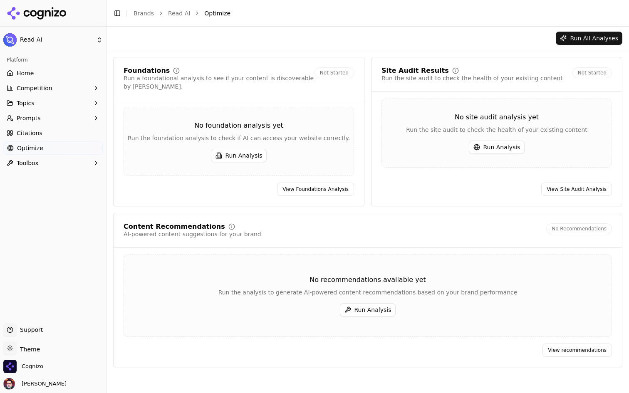
click at [85, 128] on link "Citations" at bounding box center [52, 133] width 99 height 13
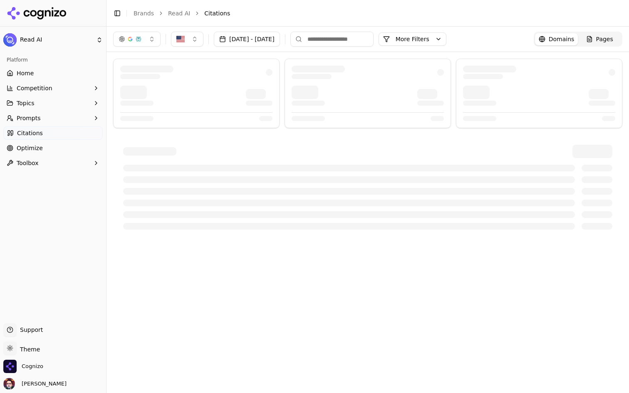
click at [71, 124] on button "Prompts" at bounding box center [52, 118] width 99 height 13
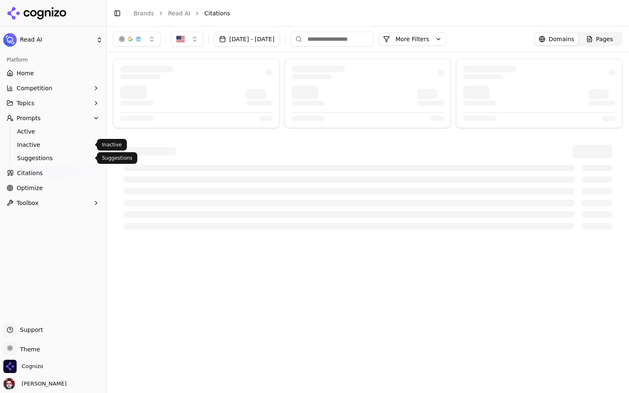
click at [47, 157] on span "Suggestions" at bounding box center [53, 158] width 72 height 8
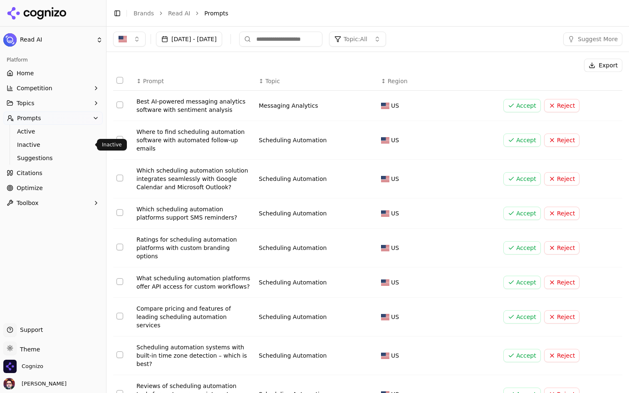
click at [65, 147] on span "Inactive" at bounding box center [53, 145] width 72 height 8
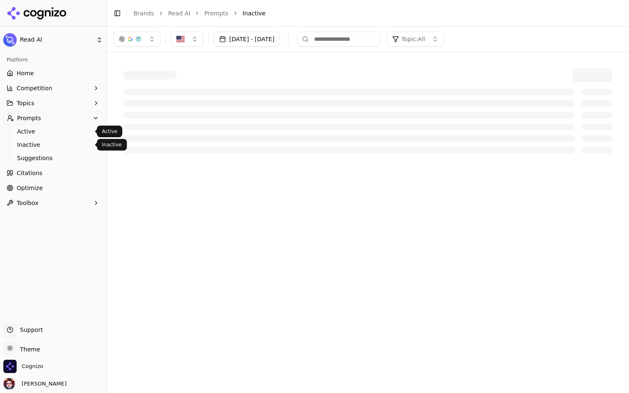
click at [77, 127] on link "Active" at bounding box center [53, 132] width 79 height 12
click at [63, 106] on button "Topics" at bounding box center [52, 103] width 99 height 13
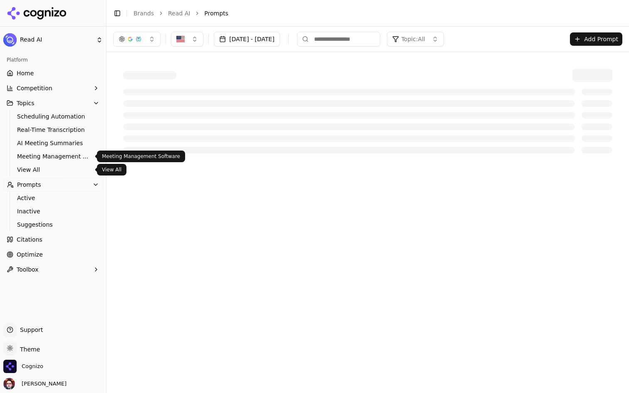
click at [41, 167] on span "View All" at bounding box center [53, 170] width 72 height 8
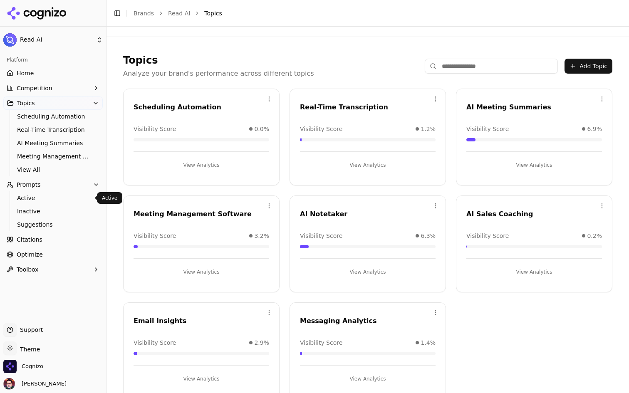
click at [47, 199] on span "Active" at bounding box center [53, 198] width 72 height 8
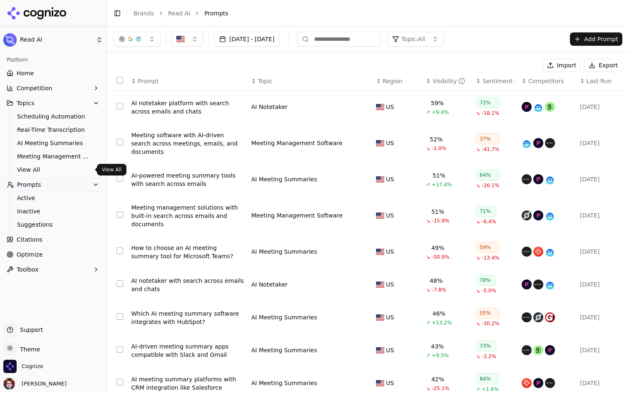
click at [51, 174] on span "View All" at bounding box center [53, 170] width 72 height 8
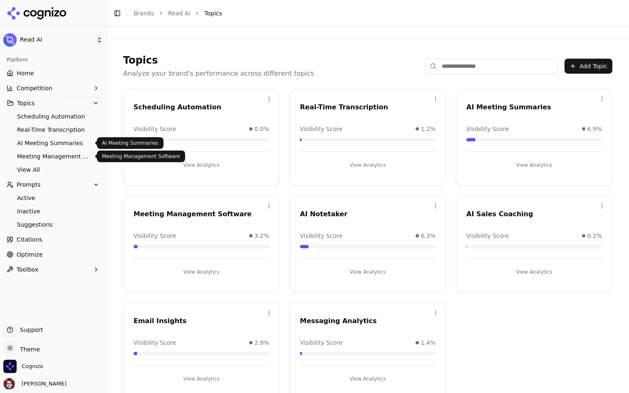
click at [65, 154] on span "Meeting Management Software" at bounding box center [53, 156] width 72 height 8
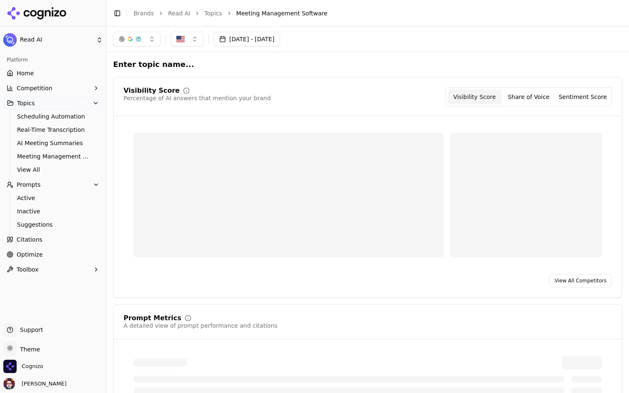
click at [77, 137] on link "AI Meeting Summaries" at bounding box center [53, 143] width 79 height 12
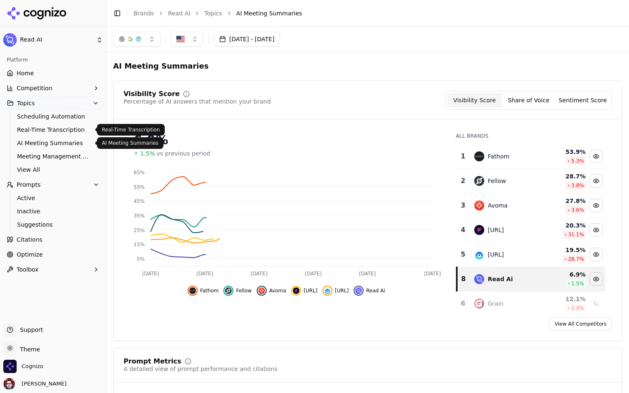
click at [66, 125] on link "Real-Time Transcription" at bounding box center [53, 130] width 79 height 12
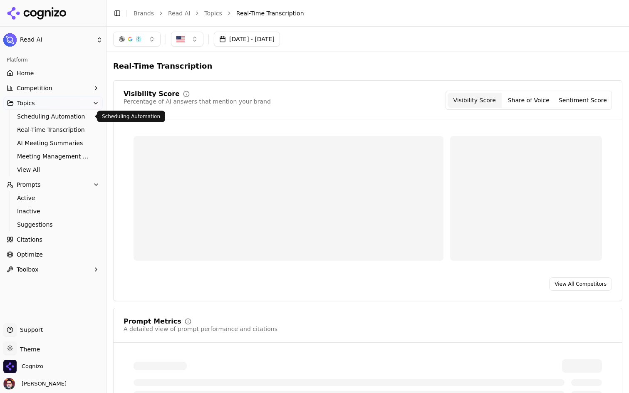
click at [69, 112] on span "Scheduling Automation" at bounding box center [53, 116] width 72 height 8
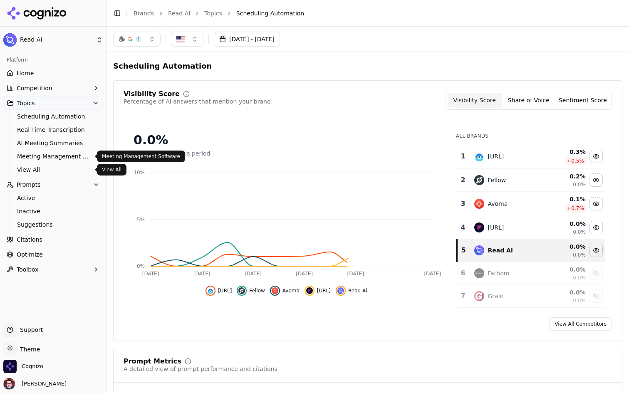
click at [48, 167] on span "View All" at bounding box center [53, 170] width 72 height 8
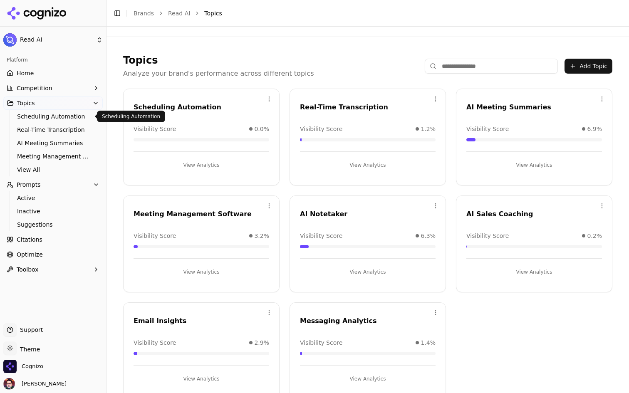
click at [60, 117] on span "Scheduling Automation" at bounding box center [53, 116] width 72 height 8
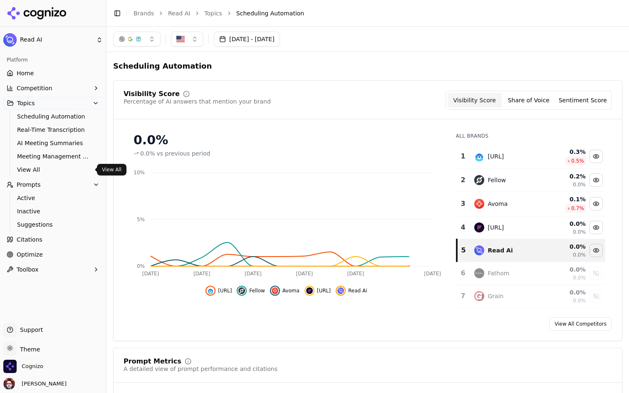
click at [49, 171] on span "View All" at bounding box center [53, 170] width 72 height 8
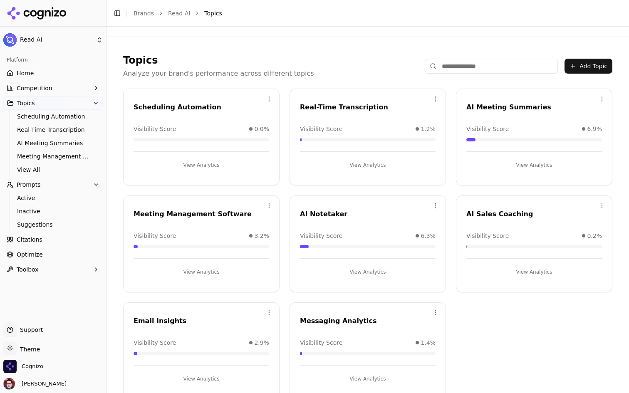
click at [86, 85] on button "Competition" at bounding box center [52, 88] width 99 height 13
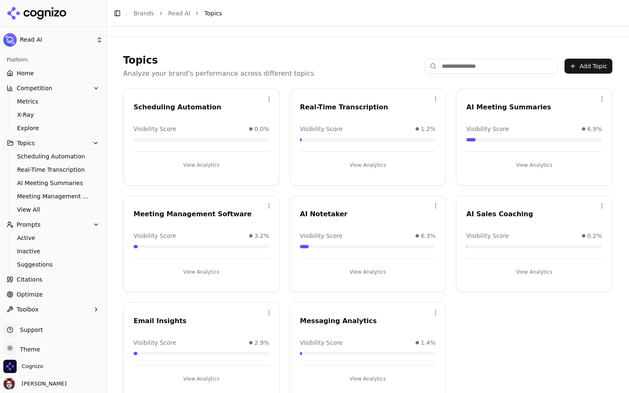
click at [88, 69] on link "Home" at bounding box center [52, 73] width 99 height 13
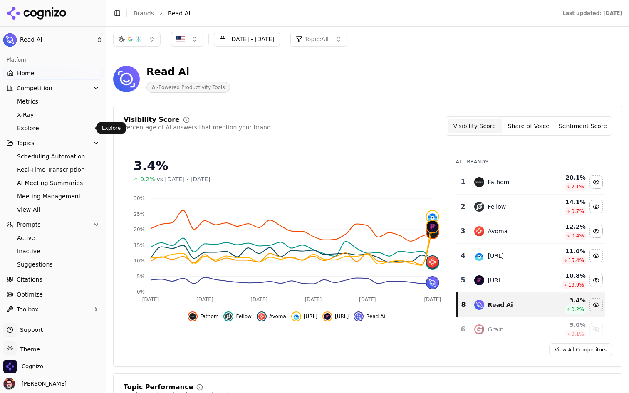
click at [75, 123] on link "Explore" at bounding box center [53, 128] width 79 height 12
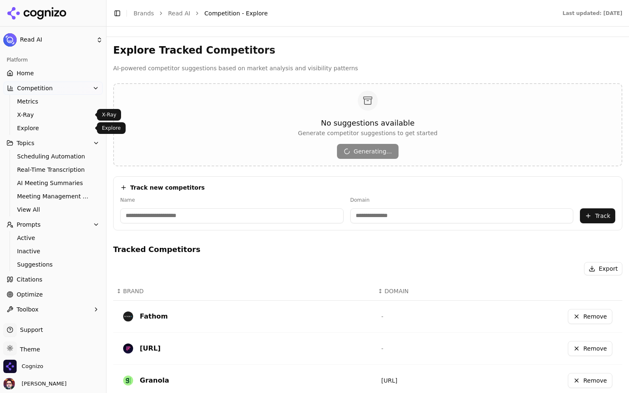
click at [73, 114] on span "X-Ray" at bounding box center [53, 115] width 72 height 8
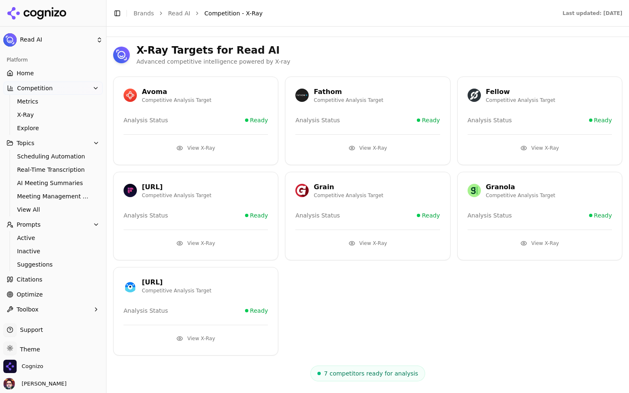
click at [76, 100] on span "Metrics" at bounding box center [53, 101] width 72 height 8
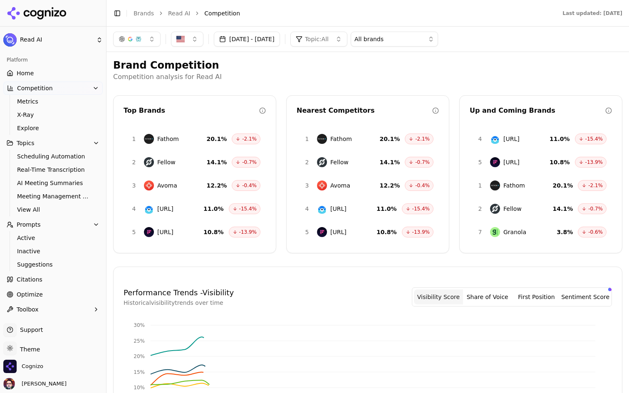
click at [79, 58] on div "Platform" at bounding box center [52, 59] width 99 height 13
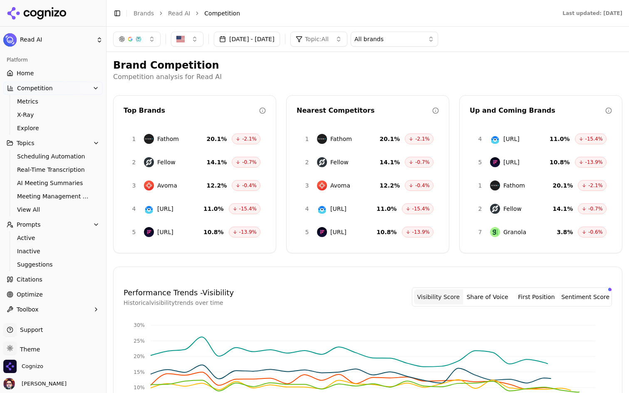
click at [69, 69] on link "Home" at bounding box center [52, 73] width 99 height 13
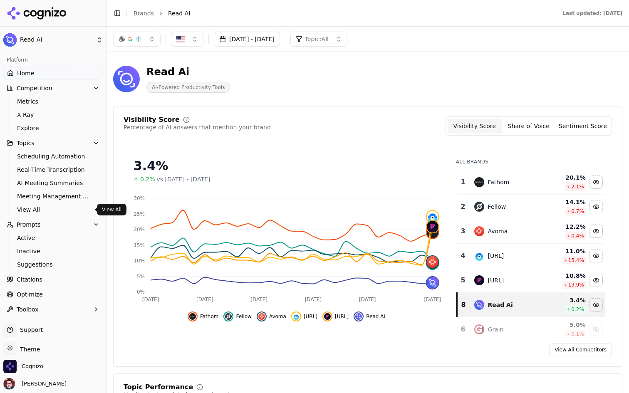
click at [48, 214] on span "View All" at bounding box center [53, 210] width 72 height 8
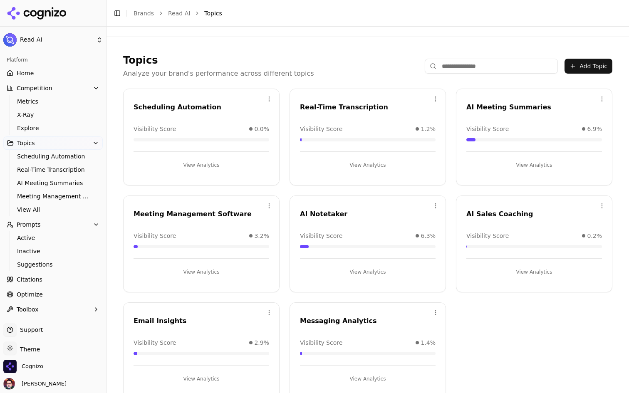
click at [82, 42] on html "Read AI Platform Home Competition Metrics X-Ray Explore Topics Scheduling Autom…" at bounding box center [314, 196] width 629 height 393
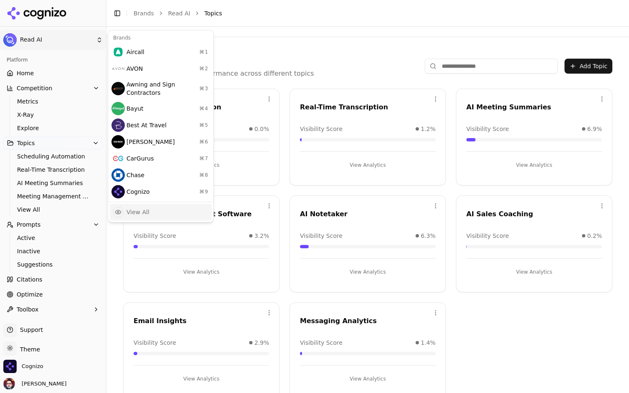
click at [102, 211] on div "View All" at bounding box center [161, 212] width 102 height 17
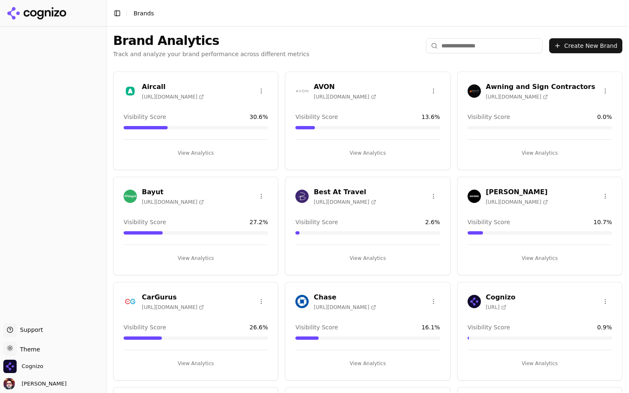
click at [102, 48] on input "search" at bounding box center [484, 45] width 117 height 15
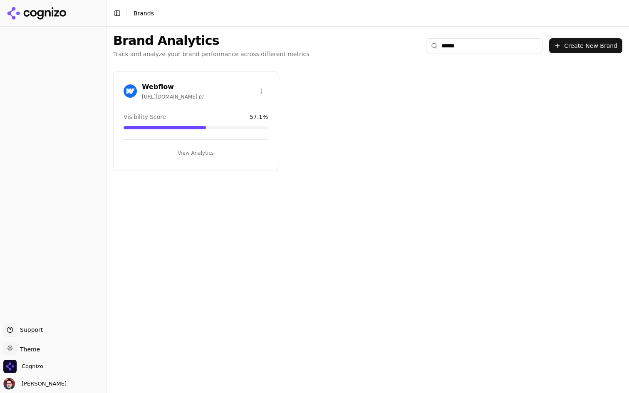
type input "******"
click at [102, 152] on button "View Analytics" at bounding box center [196, 153] width 144 height 13
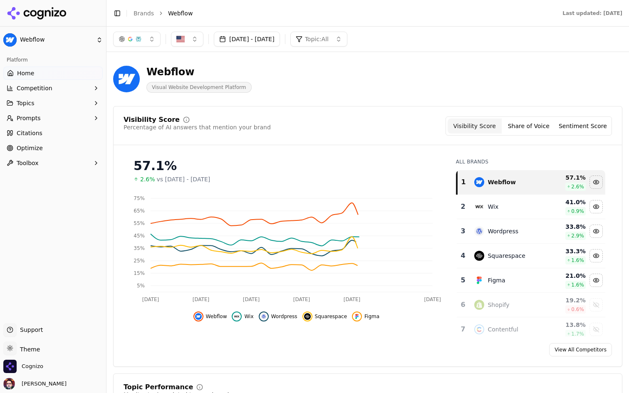
click at [86, 119] on button "Prompts" at bounding box center [52, 118] width 99 height 13
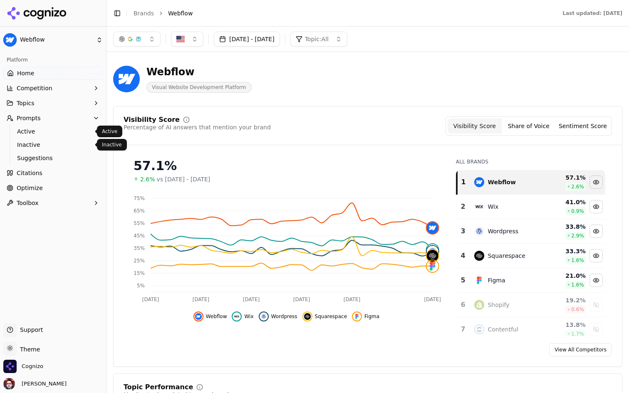
click at [77, 132] on span "Active" at bounding box center [53, 131] width 72 height 8
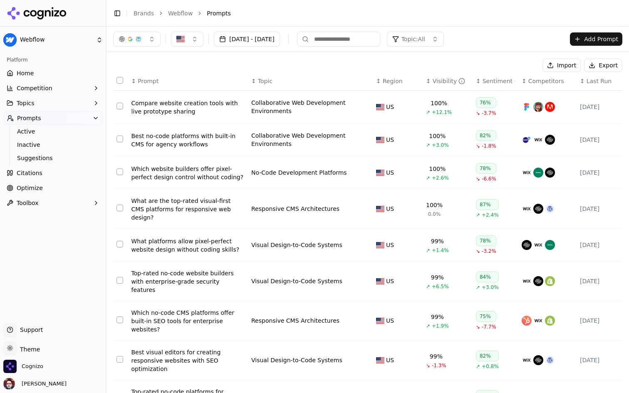
click at [102, 41] on button "Add Prompt" at bounding box center [596, 38] width 52 height 13
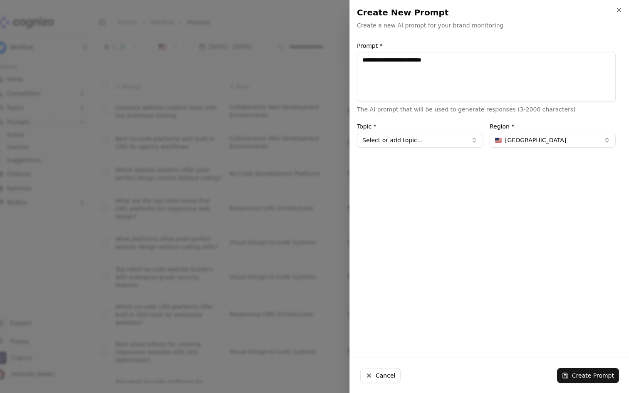
type textarea "**********"
click at [102, 140] on button "Select or add topic..." at bounding box center [420, 140] width 126 height 15
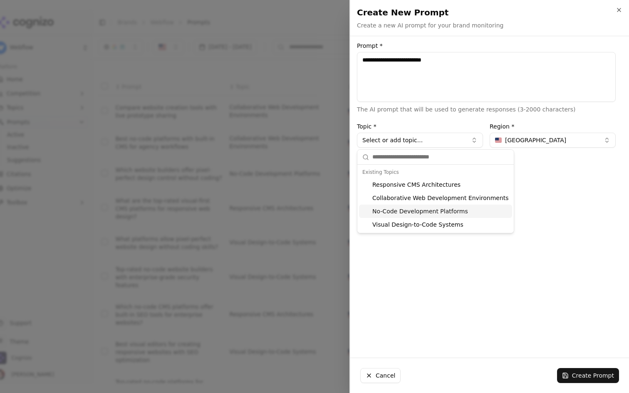
click at [102, 209] on div "No-Code Development Platforms" at bounding box center [435, 211] width 153 height 13
type input "**********"
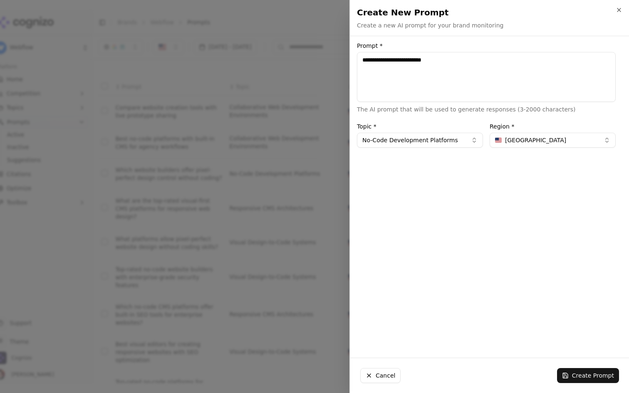
click at [102, 357] on div "Cancel Create Prompt" at bounding box center [489, 375] width 279 height 35
click at [102, 357] on button "Create Prompt" at bounding box center [588, 375] width 62 height 15
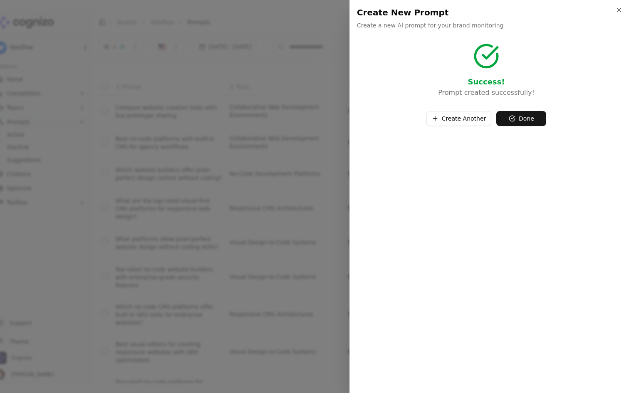
click at [102, 115] on button "Done" at bounding box center [522, 118] width 50 height 15
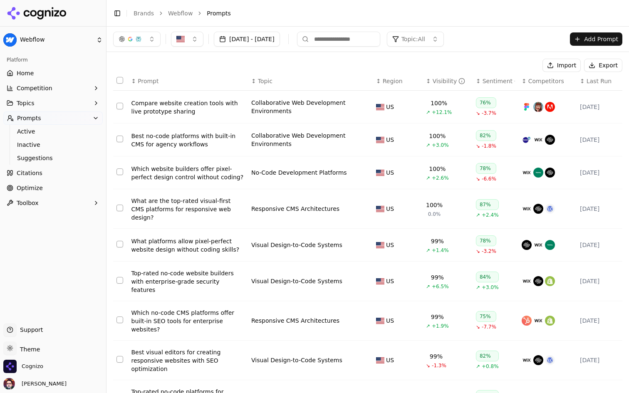
click at [102, 82] on div "Visibility" at bounding box center [449, 81] width 33 height 8
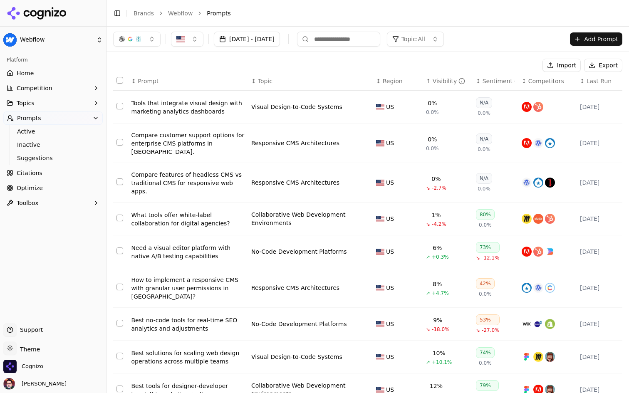
click at [102, 82] on div "Visibility" at bounding box center [449, 81] width 33 height 8
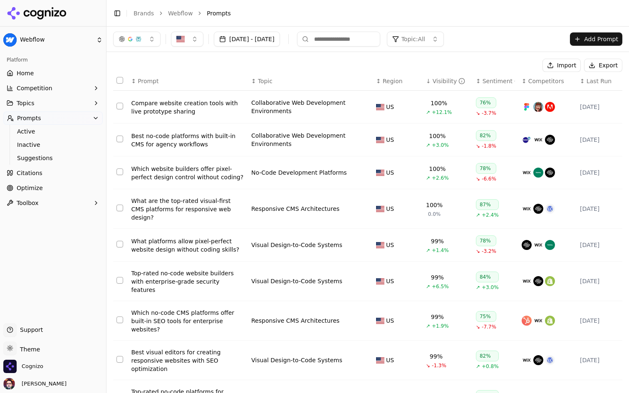
click at [102, 77] on span "Last Run" at bounding box center [599, 81] width 25 height 8
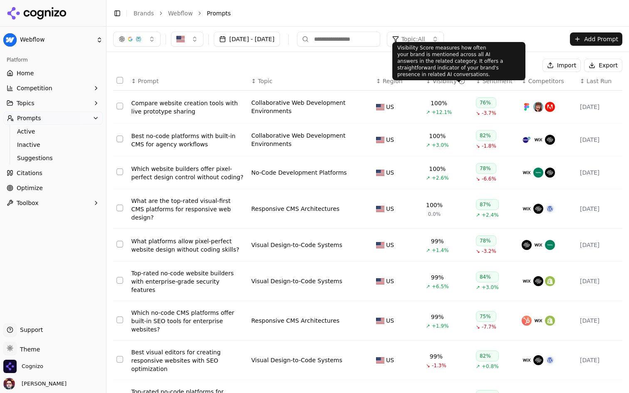
click at [102, 82] on div "Sentiment" at bounding box center [499, 81] width 32 height 8
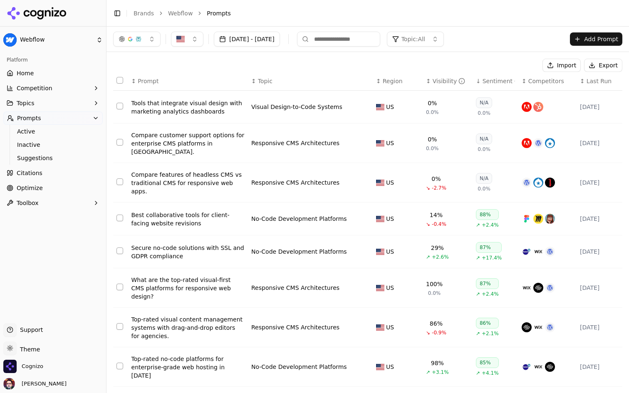
click at [102, 82] on div "Sentiment" at bounding box center [499, 81] width 32 height 8
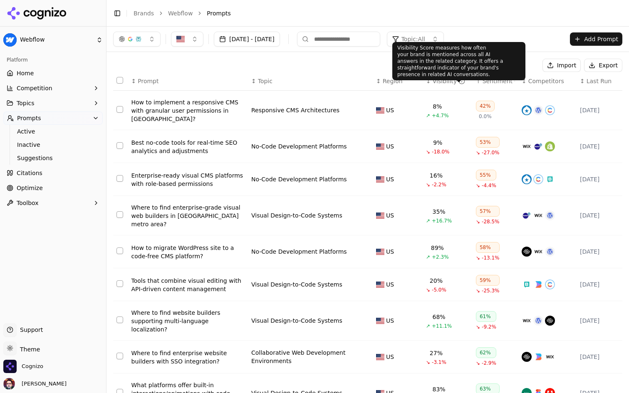
click at [102, 81] on div "Visibility" at bounding box center [449, 81] width 33 height 8
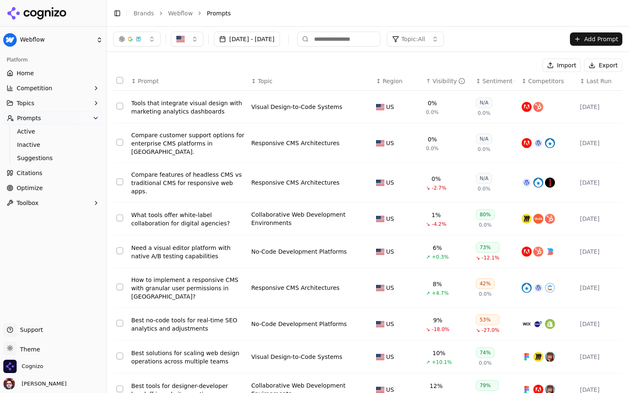
click at [102, 81] on div "Visibility" at bounding box center [449, 81] width 33 height 8
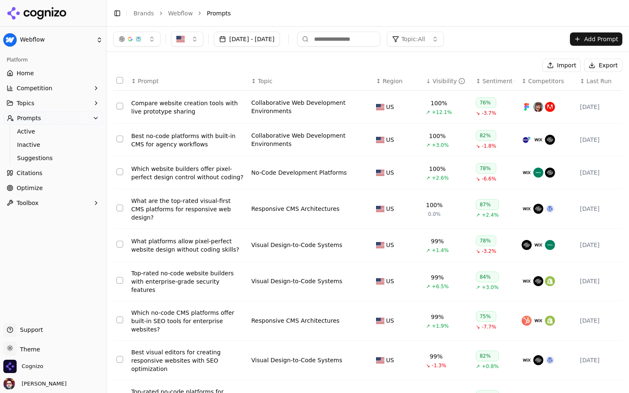
click at [102, 81] on div "Visibility" at bounding box center [449, 81] width 33 height 8
click at [102, 82] on div "Sentiment" at bounding box center [499, 81] width 32 height 8
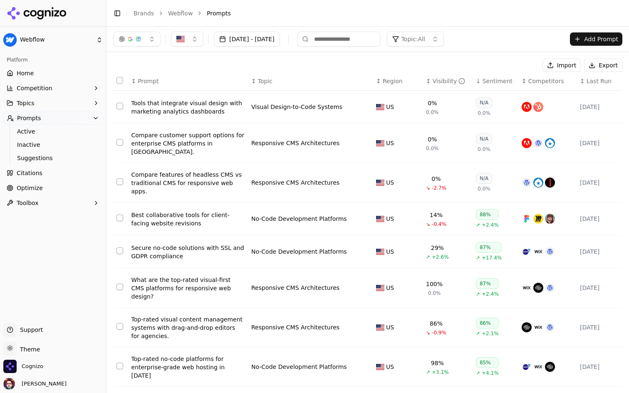
click at [102, 82] on div "Sentiment" at bounding box center [499, 81] width 32 height 8
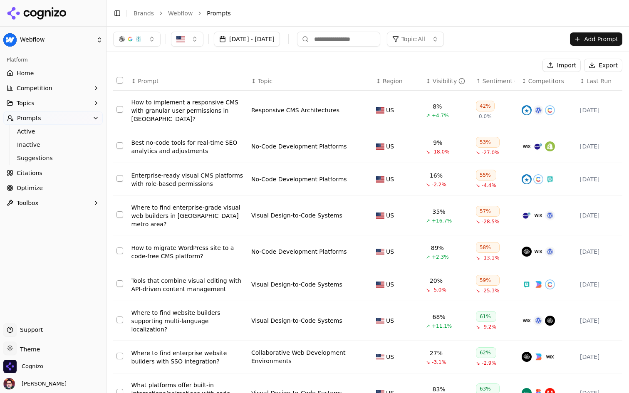
click at [102, 80] on div "↕ Last Run" at bounding box center [599, 81] width 39 height 8
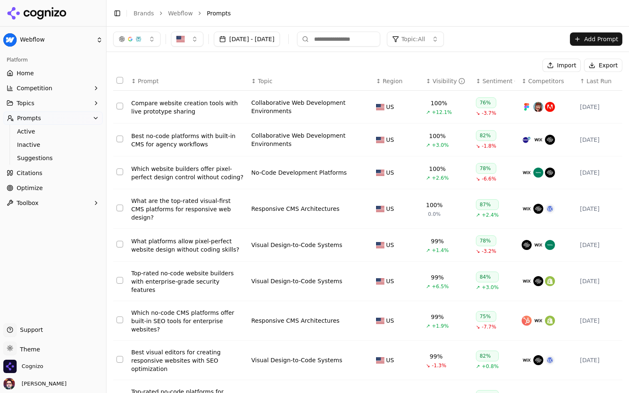
click at [102, 80] on div "↑ Last Run" at bounding box center [599, 81] width 39 height 8
click at [102, 80] on div "↓ Last Run" at bounding box center [599, 81] width 39 height 8
click at [102, 80] on div "↕ Last Run" at bounding box center [599, 81] width 39 height 8
click at [102, 80] on div "↑ Last Run" at bounding box center [599, 81] width 39 height 8
click at [102, 80] on div "↓ Last Run" at bounding box center [599, 81] width 39 height 8
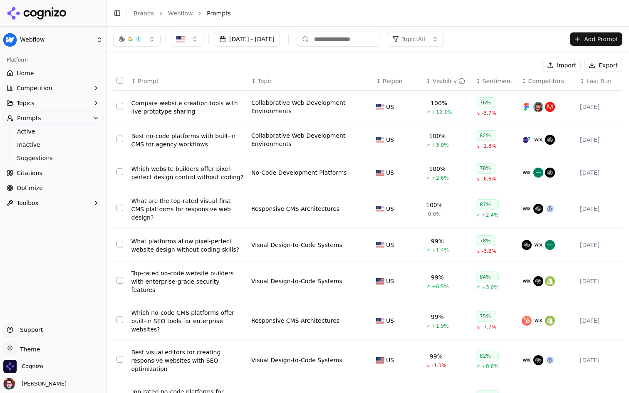
click at [102, 80] on div "↕ Last Run" at bounding box center [599, 81] width 39 height 8
click at [102, 80] on div "↑ Last Run" at bounding box center [599, 81] width 39 height 8
click at [102, 80] on div "↓ Last Run" at bounding box center [599, 81] width 39 height 8
click at [102, 80] on div "↕ Last Run" at bounding box center [599, 81] width 39 height 8
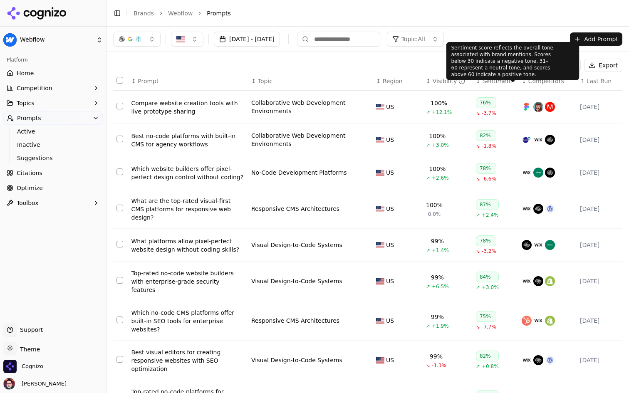
click at [102, 80] on div "↕ Competitors" at bounding box center [548, 81] width 52 height 8
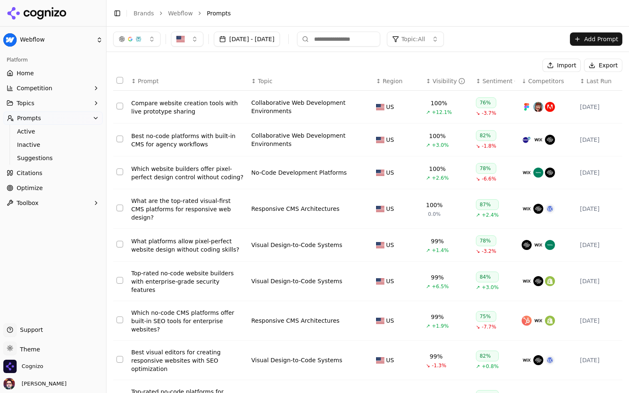
click at [102, 80] on span "Competitors" at bounding box center [547, 81] width 36 height 8
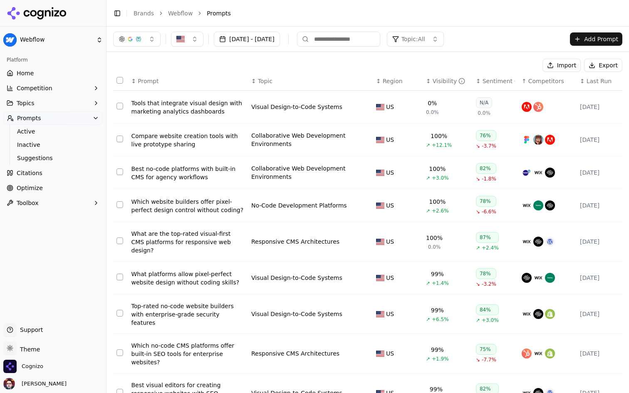
click at [102, 76] on th "↕ Visibility" at bounding box center [448, 81] width 50 height 19
click at [102, 80] on div "↕ Visibility" at bounding box center [447, 81] width 43 height 8
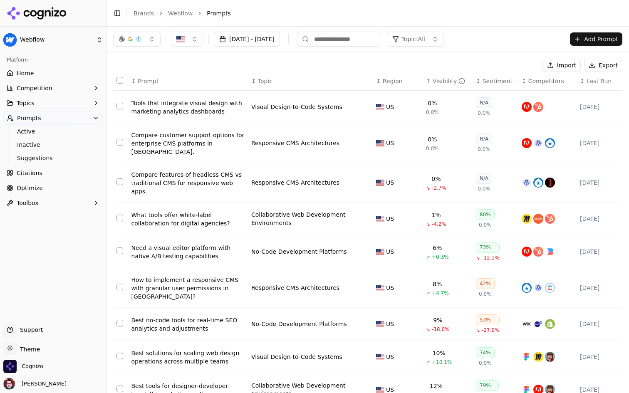
click at [102, 80] on div "↑ Visibility" at bounding box center [447, 81] width 43 height 8
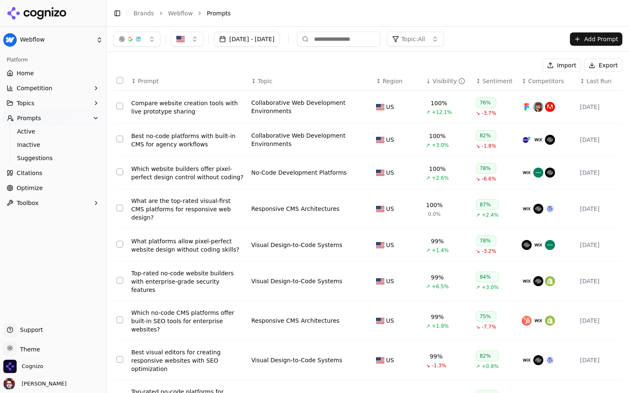
click at [102, 80] on div "↓ Visibility" at bounding box center [447, 81] width 43 height 8
click at [102, 80] on div "↕ Visibility" at bounding box center [447, 81] width 43 height 8
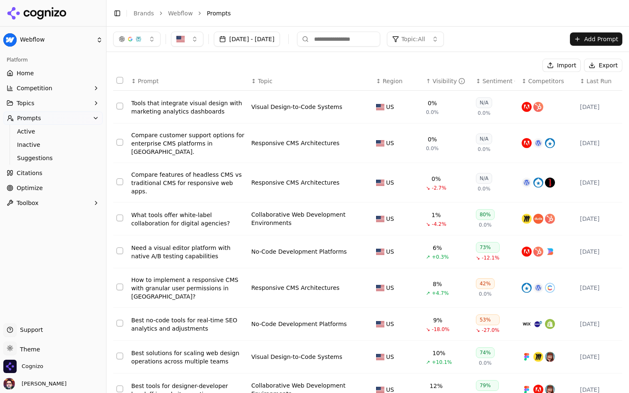
click at [77, 72] on link "Home" at bounding box center [52, 73] width 99 height 13
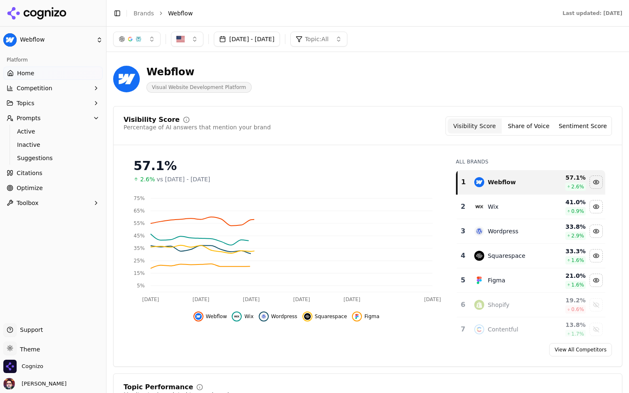
click at [63, 108] on button "Topics" at bounding box center [52, 103] width 99 height 13
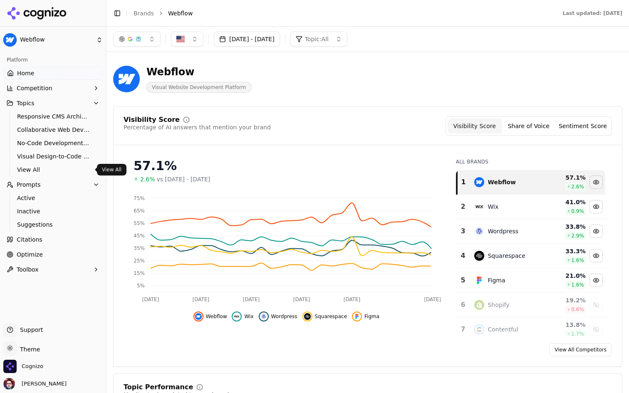
click at [52, 169] on span "View All" at bounding box center [53, 170] width 72 height 8
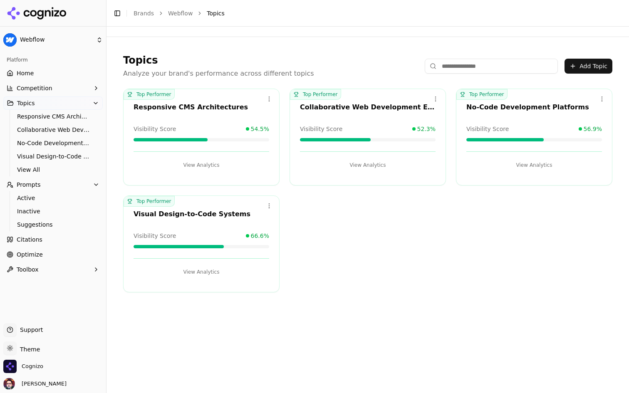
click at [102, 67] on button "Add Topic" at bounding box center [589, 66] width 48 height 15
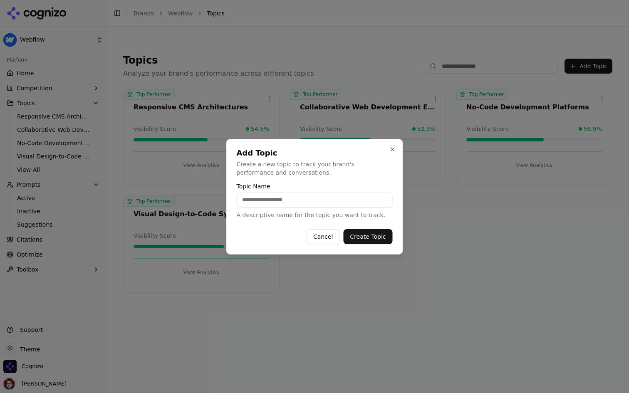
click at [102, 162] on p "Create a new topic to track your brand's performance and conversations." at bounding box center [315, 168] width 156 height 17
click at [102, 198] on input "Topic Name" at bounding box center [315, 200] width 156 height 15
click at [102, 157] on div "Add Topic Create a new topic to track your brand's performance and conversation…" at bounding box center [315, 162] width 156 height 27
click at [102, 148] on button "Close" at bounding box center [393, 149] width 7 height 7
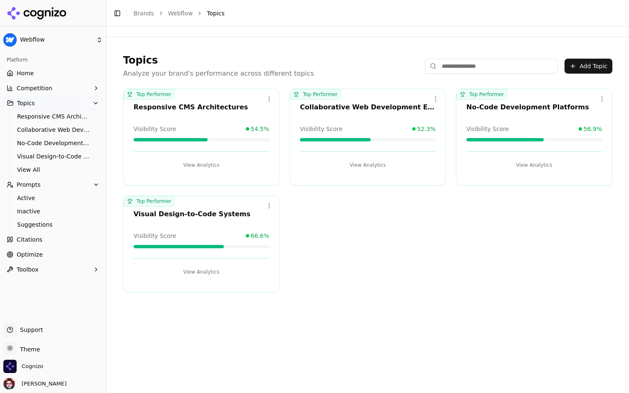
click at [102, 65] on button "Add Topic" at bounding box center [589, 66] width 48 height 15
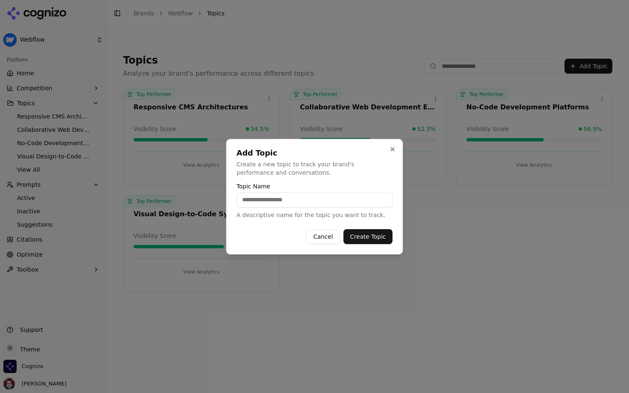
click at [102, 167] on p "Create a new topic to track your brand's performance and conversations." at bounding box center [315, 168] width 156 height 17
click at [102, 215] on p "A descriptive name for the topic you want to track." at bounding box center [315, 215] width 156 height 8
click at [102, 194] on input "Topic Name" at bounding box center [315, 200] width 156 height 15
click at [102, 164] on p "Create a new topic to track your brand's performance and conversations." at bounding box center [315, 168] width 156 height 17
click at [102, 198] on input "Topic Name" at bounding box center [315, 200] width 156 height 15
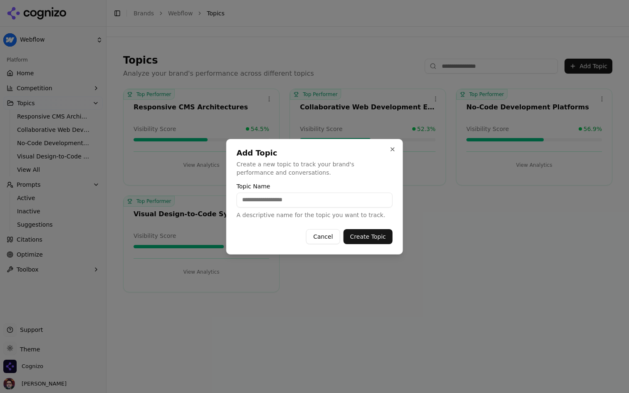
click at [102, 170] on p "Create a new topic to track your brand's performance and conversations." at bounding box center [315, 168] width 156 height 17
click at [102, 209] on div "Topic Name A descriptive name for the topic you want to track." at bounding box center [315, 202] width 156 height 36
click at [102, 199] on input "Topic Name" at bounding box center [315, 200] width 156 height 15
click at [102, 170] on p "Create a new topic to track your brand's performance and conversations." at bounding box center [315, 168] width 156 height 17
click at [102, 151] on button "Close" at bounding box center [393, 149] width 7 height 7
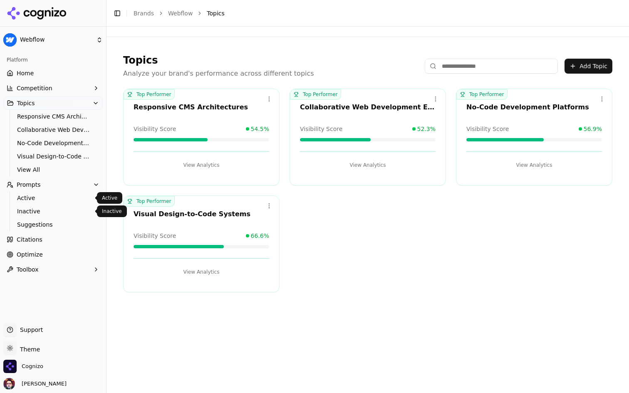
click at [45, 224] on span "Suggestions" at bounding box center [53, 225] width 72 height 8
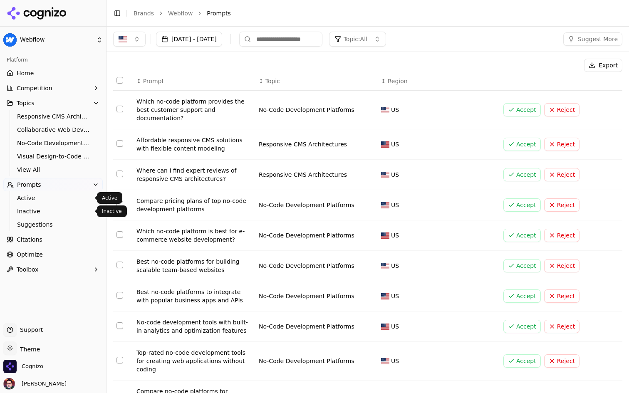
click at [39, 206] on link "Inactive" at bounding box center [53, 212] width 79 height 12
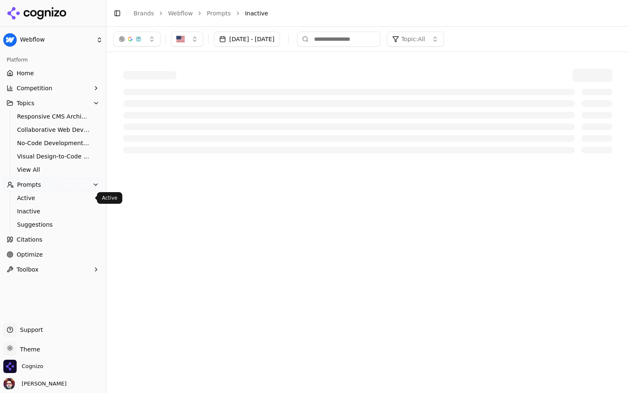
click at [58, 192] on link "Active" at bounding box center [53, 198] width 79 height 12
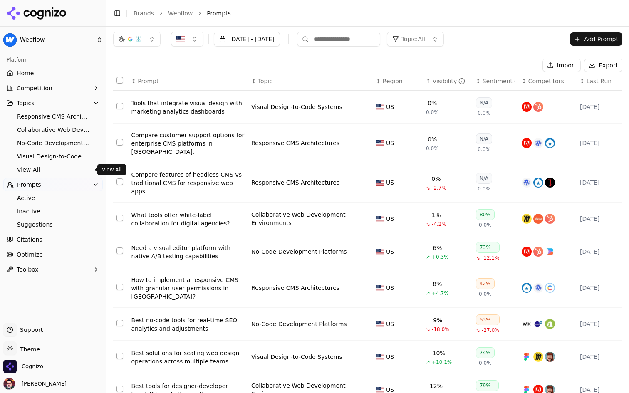
click at [45, 170] on span "View All" at bounding box center [53, 170] width 72 height 8
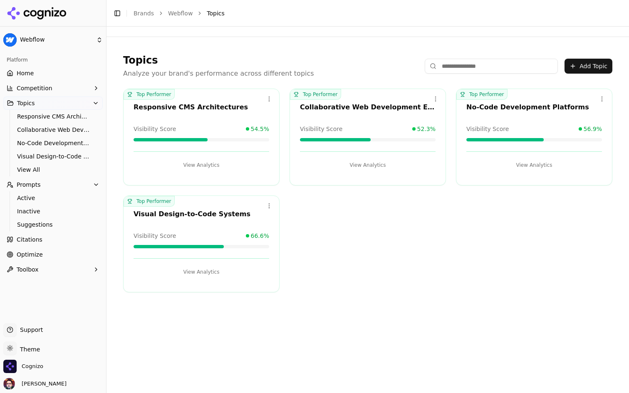
click at [102, 101] on html "Webflow Platform Home Competition Topics Responsive CMS Architectures Collabora…" at bounding box center [314, 196] width 629 height 393
click at [102, 50] on html "Webflow Platform Home Competition Topics Responsive CMS Architectures Collabora…" at bounding box center [314, 196] width 629 height 393
click at [102, 161] on button "View Analytics" at bounding box center [368, 165] width 136 height 13
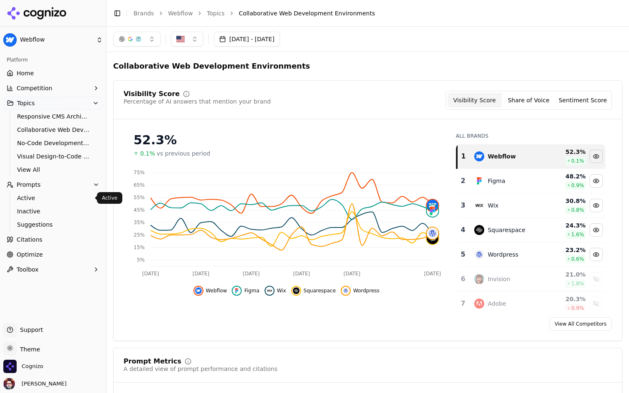
click at [47, 199] on span "Active" at bounding box center [53, 198] width 72 height 8
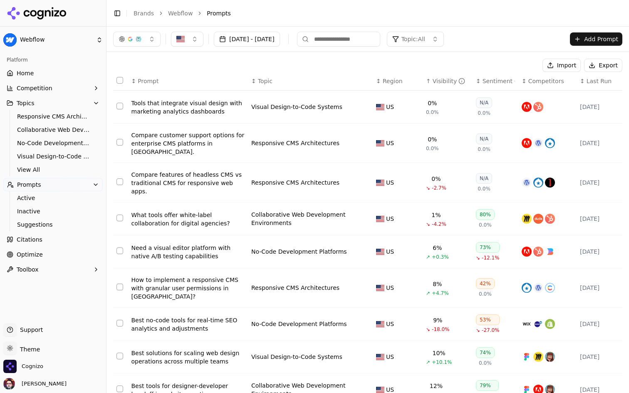
click at [66, 78] on link "Home" at bounding box center [52, 73] width 99 height 13
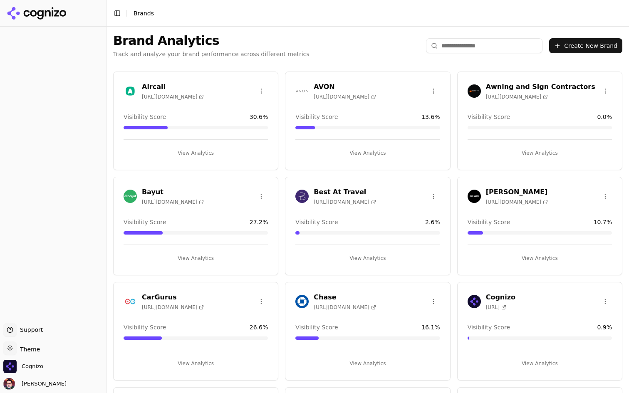
click at [228, 151] on button "View Analytics" at bounding box center [196, 153] width 144 height 13
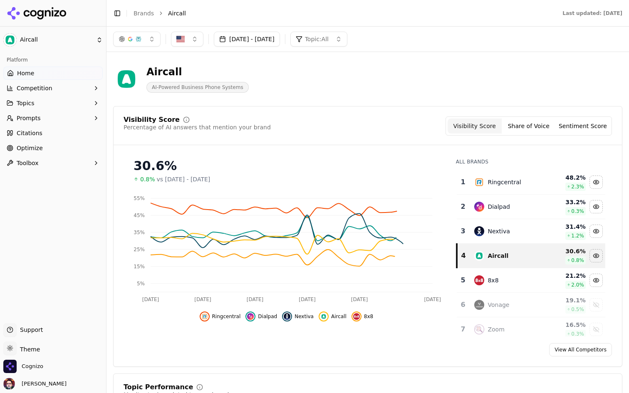
click at [44, 41] on html "Aircall Platform Home Competition Topics Prompts Citations Optimize Toolbox Sup…" at bounding box center [314, 196] width 629 height 393
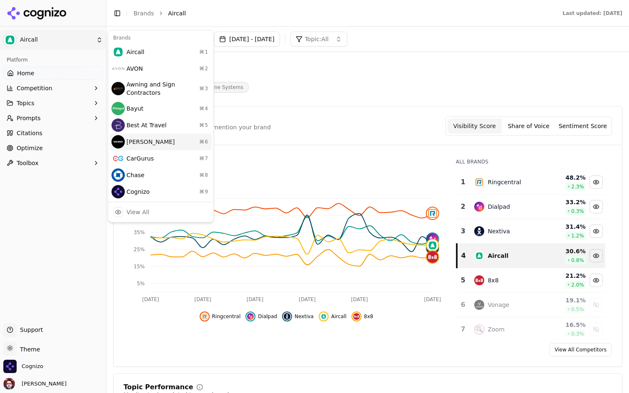
click at [171, 135] on div "[PERSON_NAME] ⌘ 6" at bounding box center [161, 142] width 102 height 17
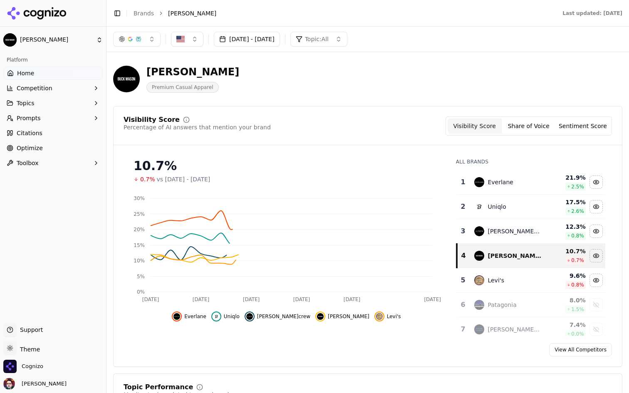
click at [64, 35] on html "[PERSON_NAME] Platform Home Competition Topics Prompts Citations Optimize Toolb…" at bounding box center [314, 196] width 629 height 393
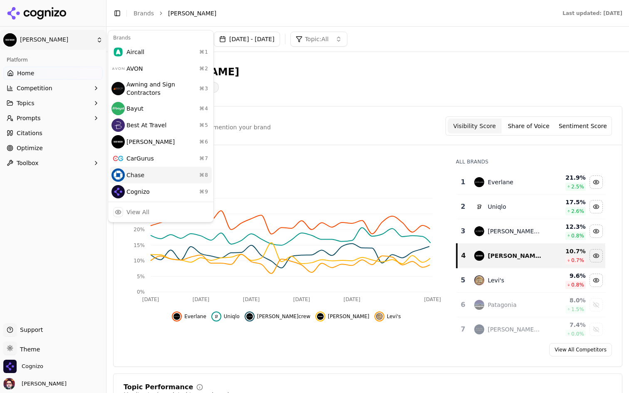
click at [159, 182] on div "Chase ⌘ 8" at bounding box center [161, 175] width 102 height 17
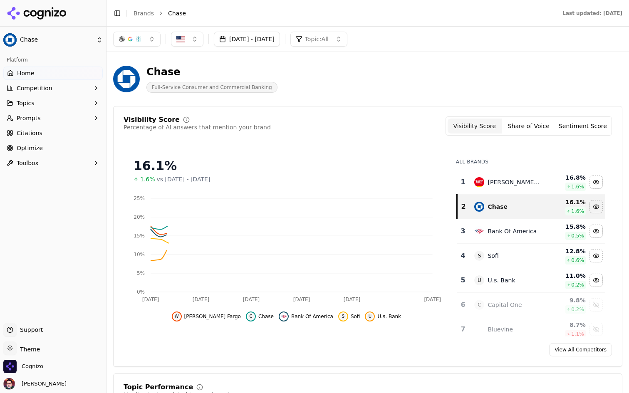
click at [57, 39] on html "Chase Platform Home Competition Topics Prompts Citations Optimize Toolbox Suppo…" at bounding box center [314, 196] width 629 height 393
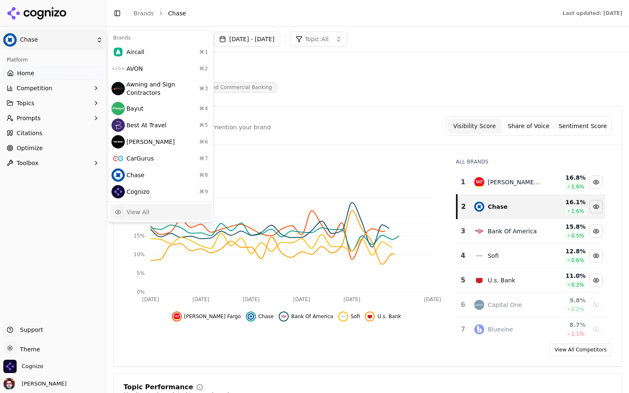
click at [161, 211] on div "View All" at bounding box center [161, 212] width 102 height 17
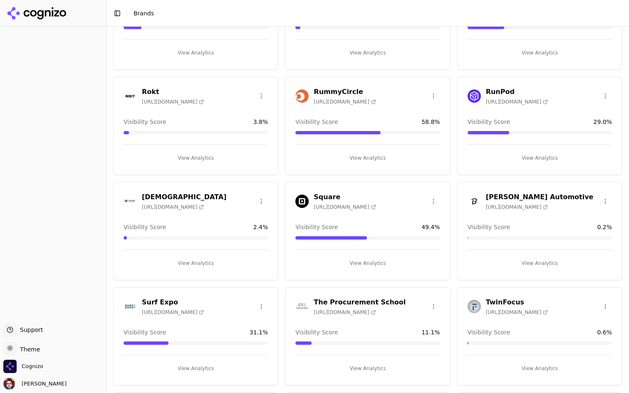
scroll to position [1110, 0]
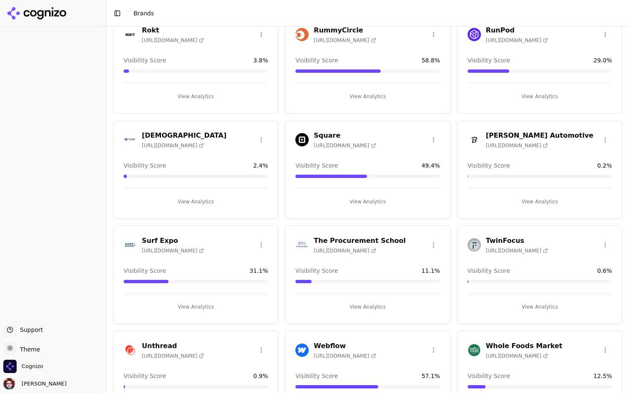
click at [384, 202] on button "View Analytics" at bounding box center [368, 201] width 144 height 13
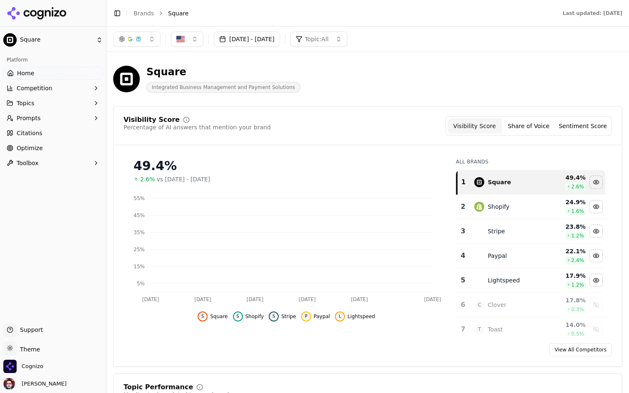
click at [150, 36] on button "button" at bounding box center [136, 39] width 47 height 15
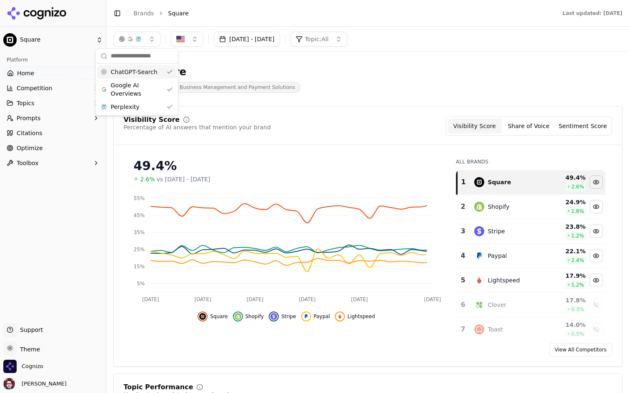
click at [150, 36] on button "button" at bounding box center [136, 39] width 47 height 15
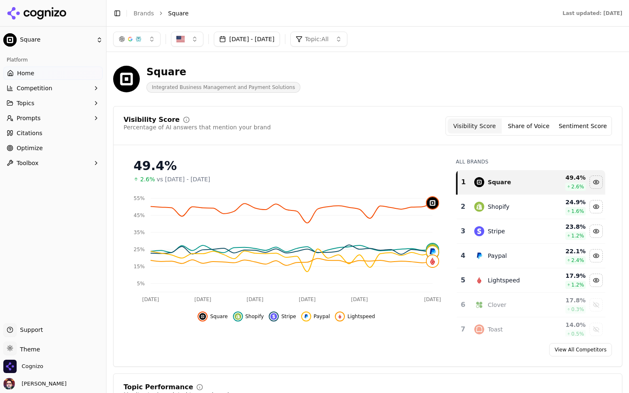
click at [51, 37] on html "Square Platform Home Competition Topics Prompts Citations Optimize Toolbox Supp…" at bounding box center [314, 196] width 629 height 393
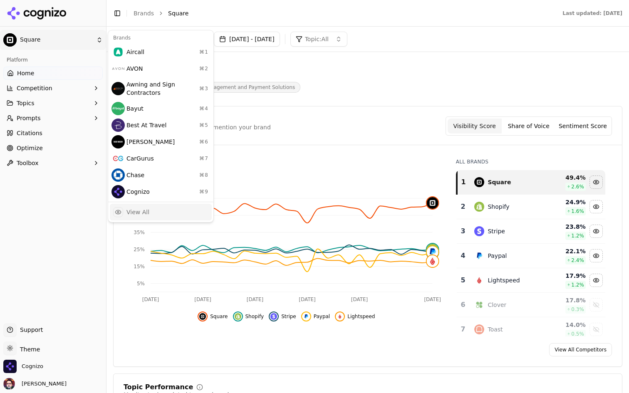
click at [163, 207] on div "View All" at bounding box center [161, 212] width 102 height 17
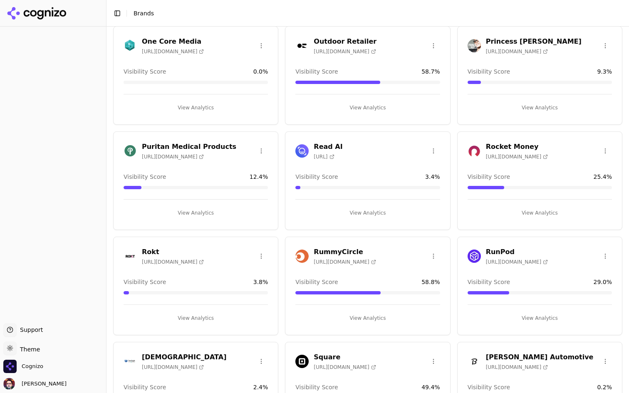
scroll to position [639, 0]
